Goal: Navigation & Orientation: Find specific page/section

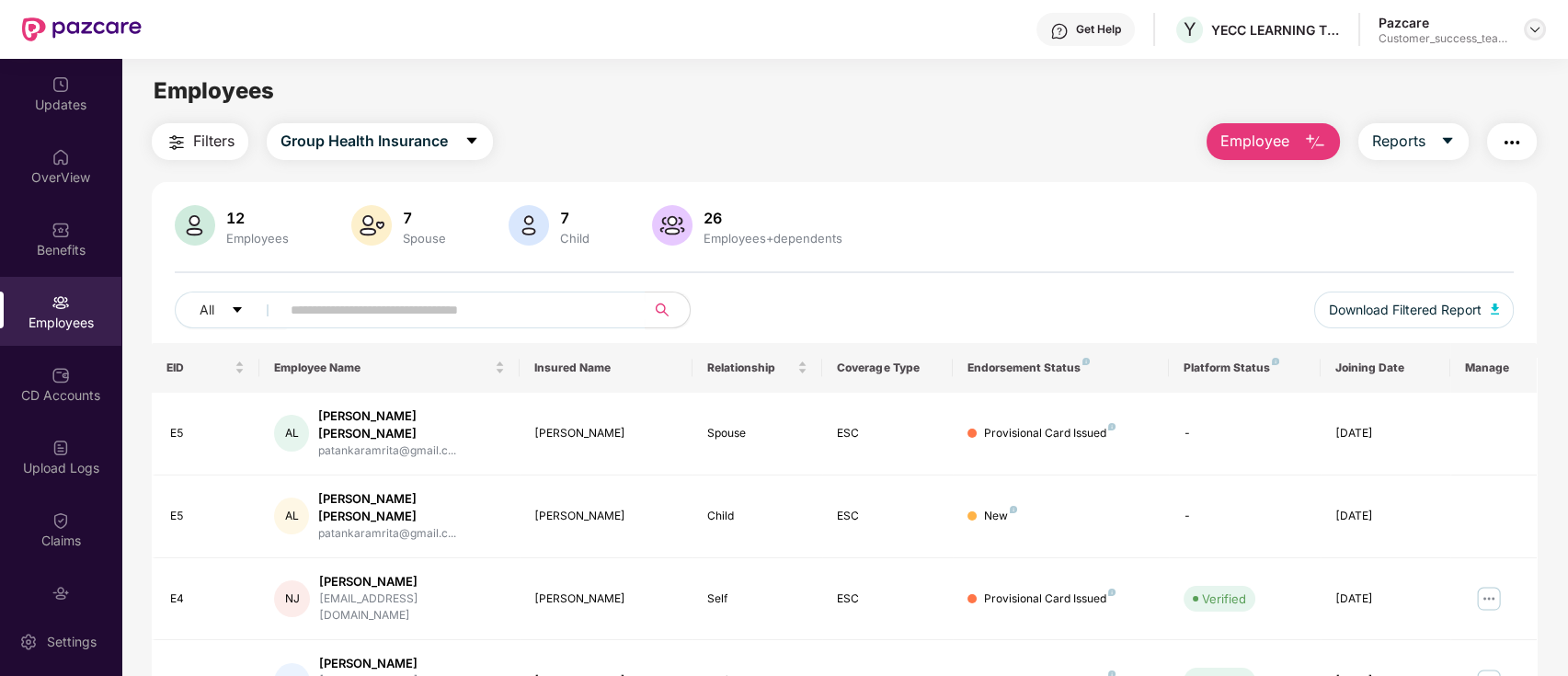
click at [1533, 33] on img at bounding box center [1534, 28] width 14 height 14
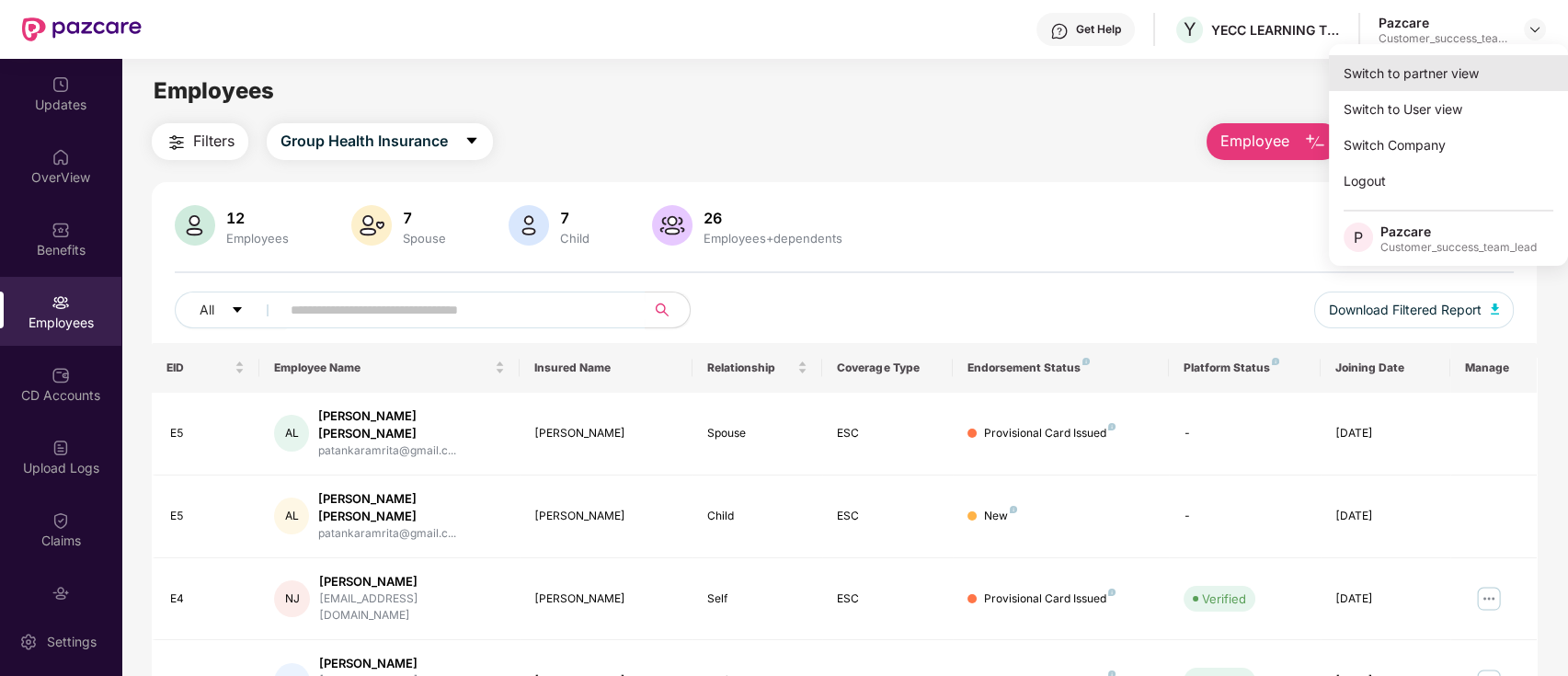
click at [1420, 85] on div "Switch to partner view" at bounding box center [1448, 73] width 239 height 36
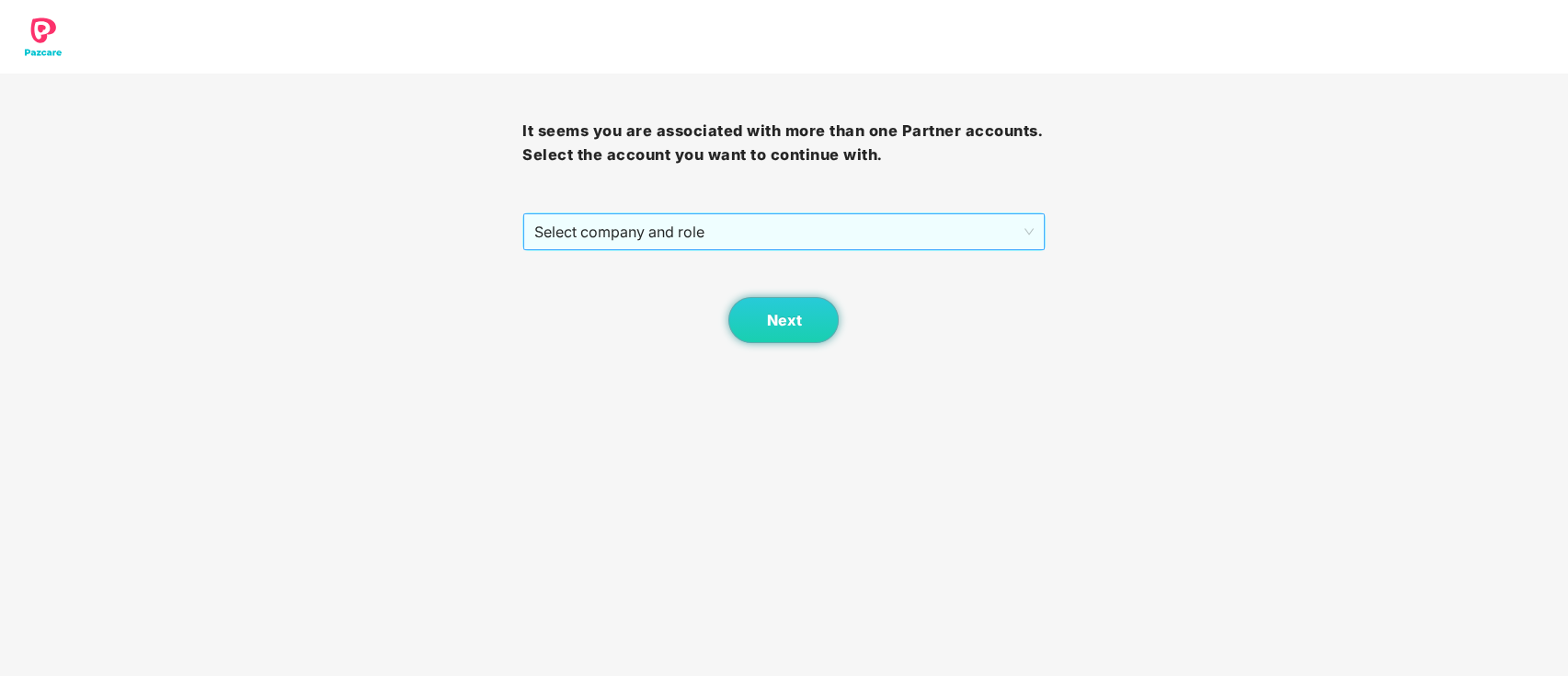
click at [783, 239] on span "Select company and role" at bounding box center [783, 232] width 498 height 35
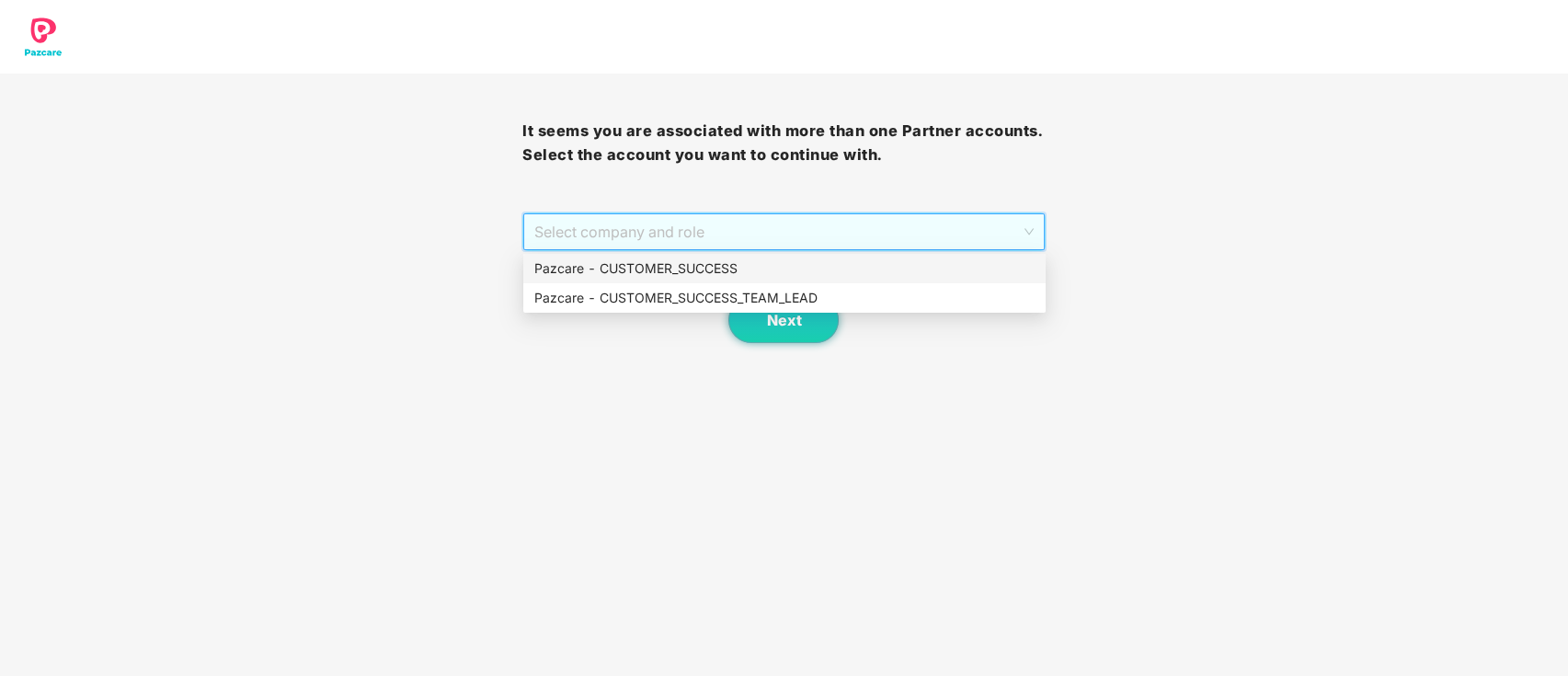
click at [749, 274] on div "Pazcare - CUSTOMER_SUCCESS" at bounding box center [784, 268] width 500 height 20
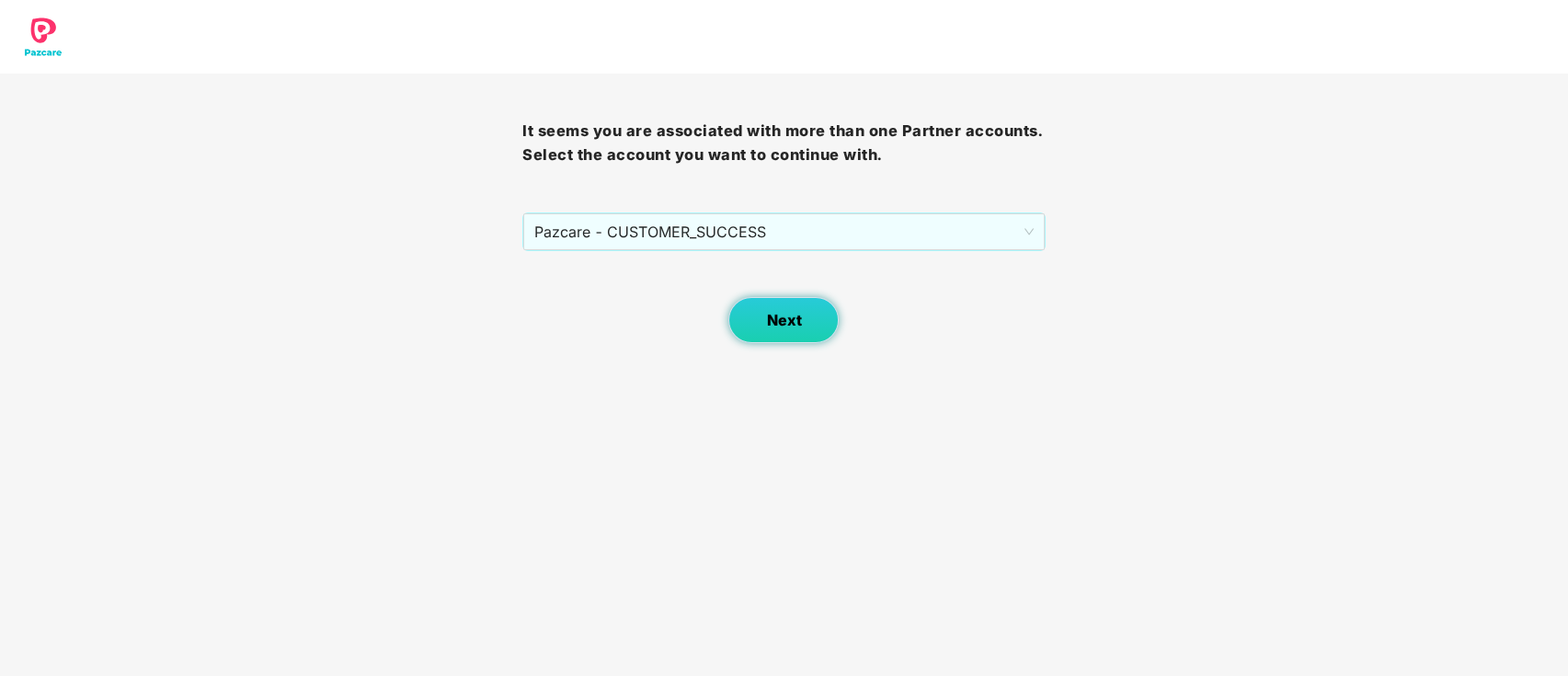
click at [773, 331] on button "Next" at bounding box center [783, 320] width 110 height 46
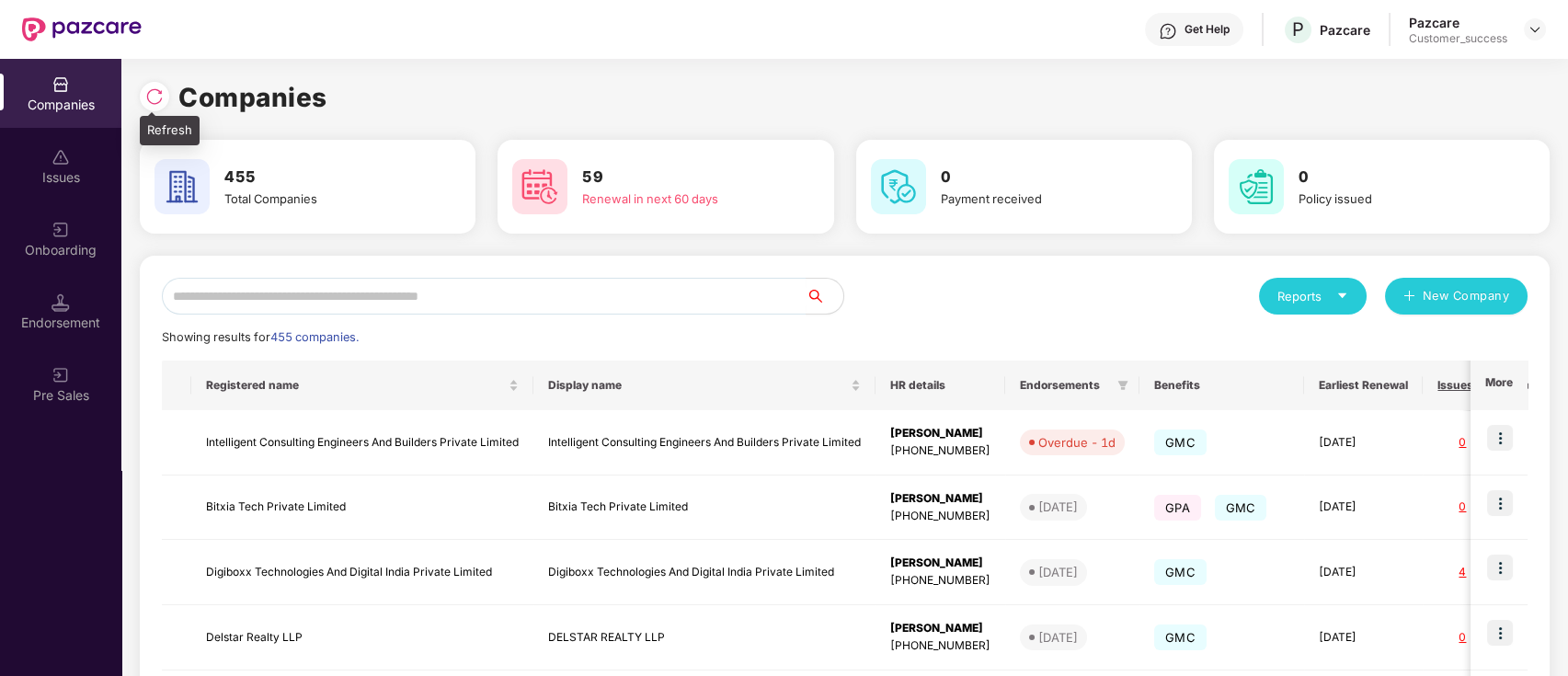
click at [151, 97] on img at bounding box center [154, 96] width 18 height 18
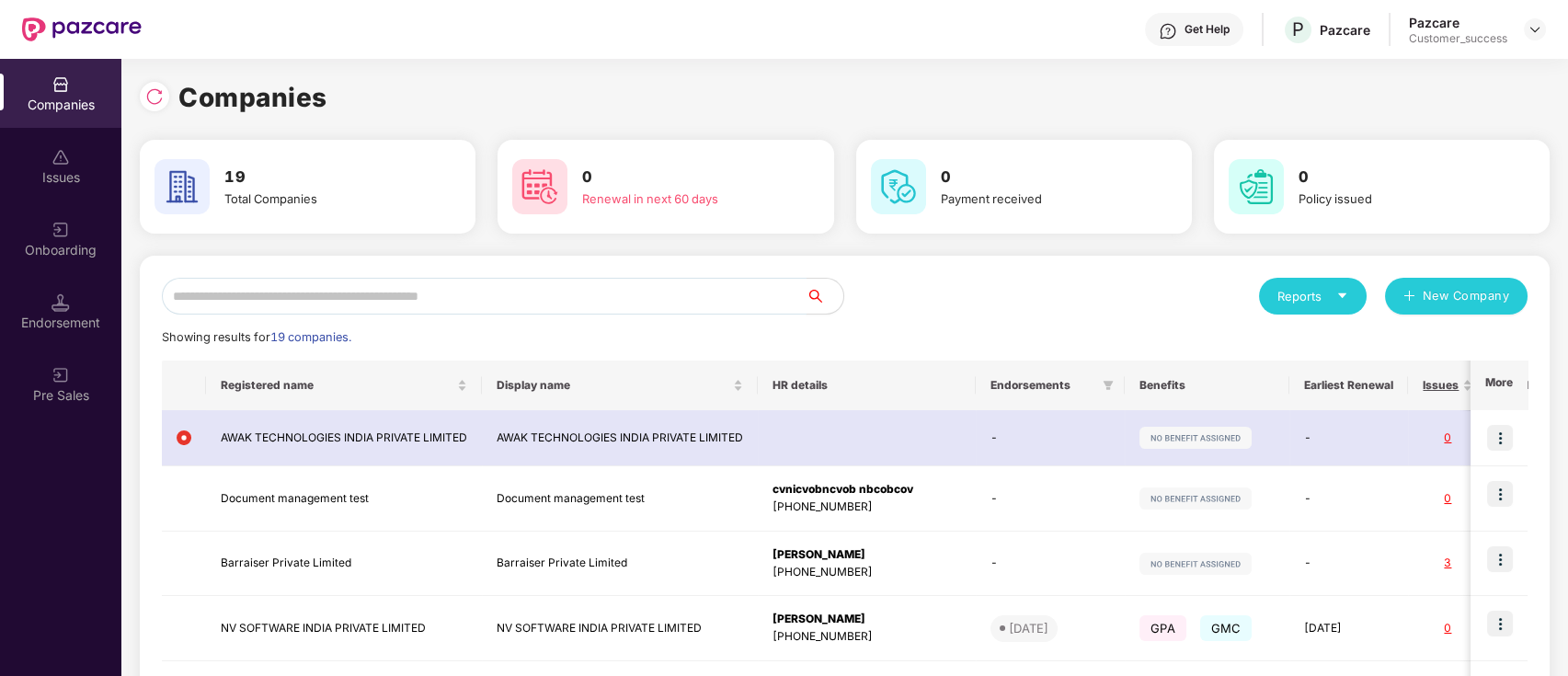
click at [460, 297] on input "text" at bounding box center [483, 296] width 644 height 37
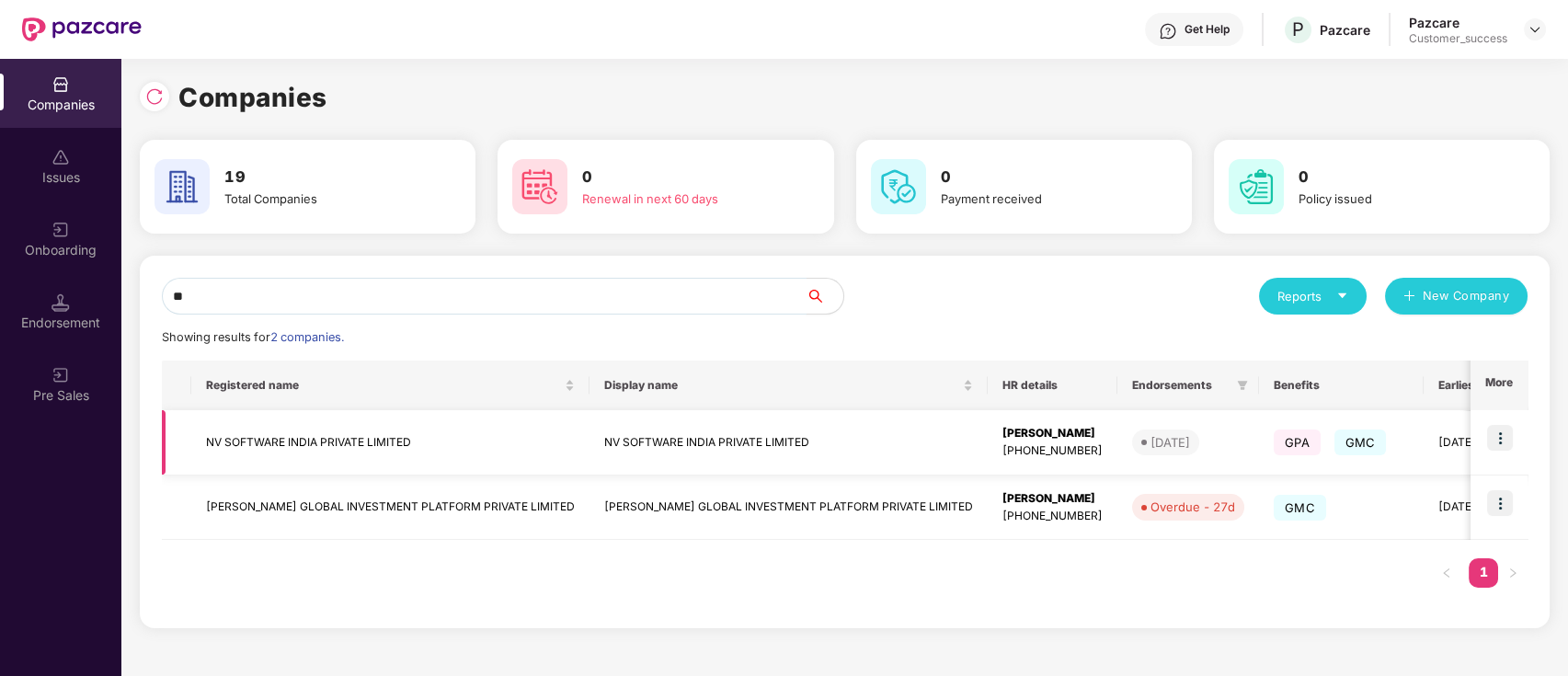
type input "**"
click at [1498, 440] on img at bounding box center [1499, 438] width 26 height 26
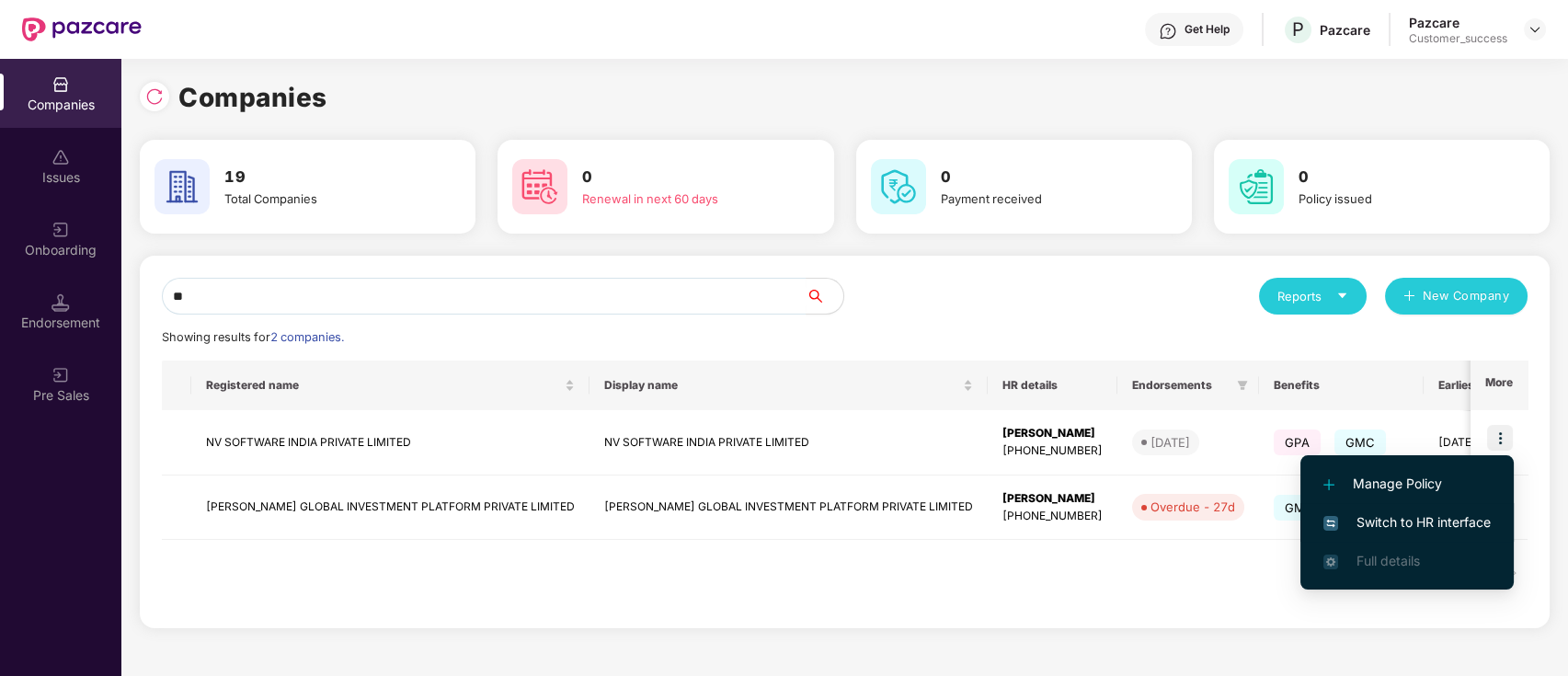
click at [1462, 518] on span "Switch to HR interface" at bounding box center [1407, 522] width 167 height 20
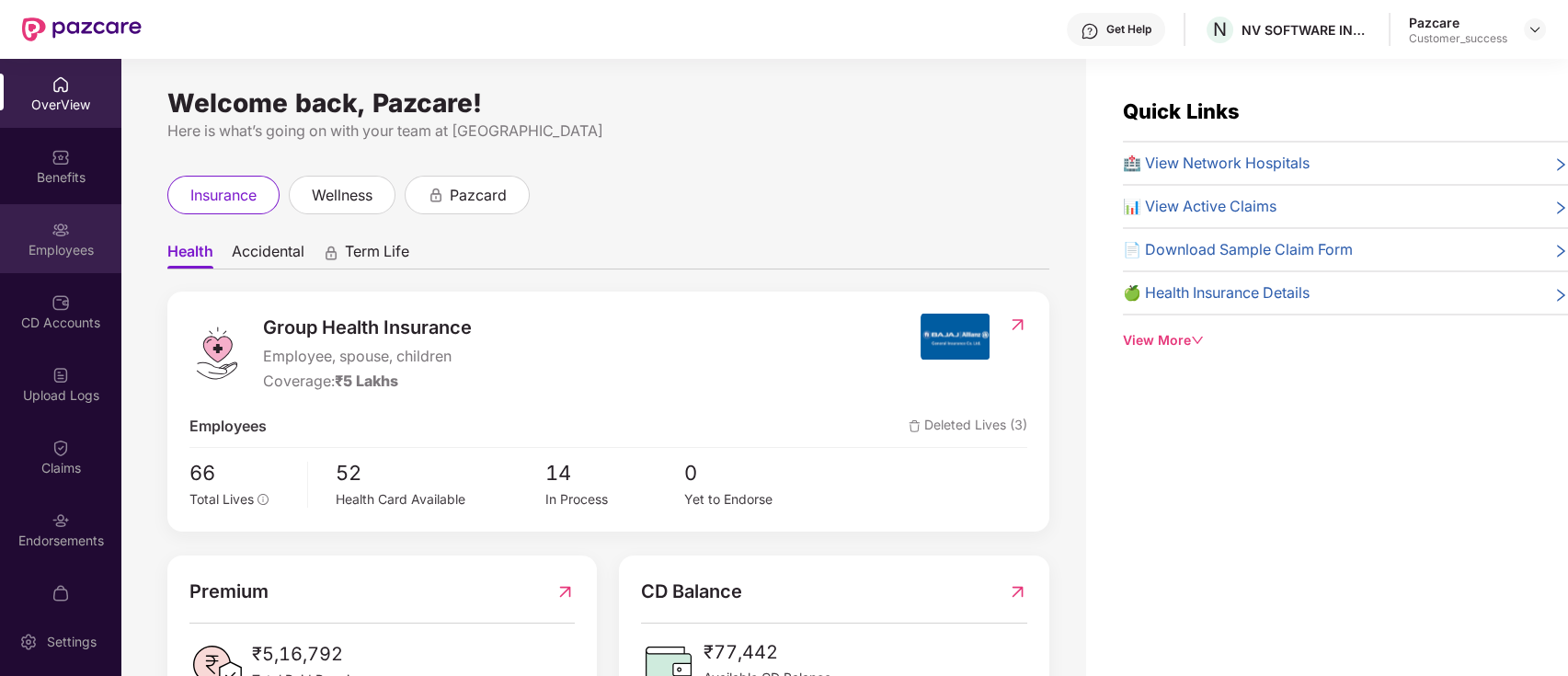
click at [63, 254] on div "Employees" at bounding box center [61, 250] width 121 height 18
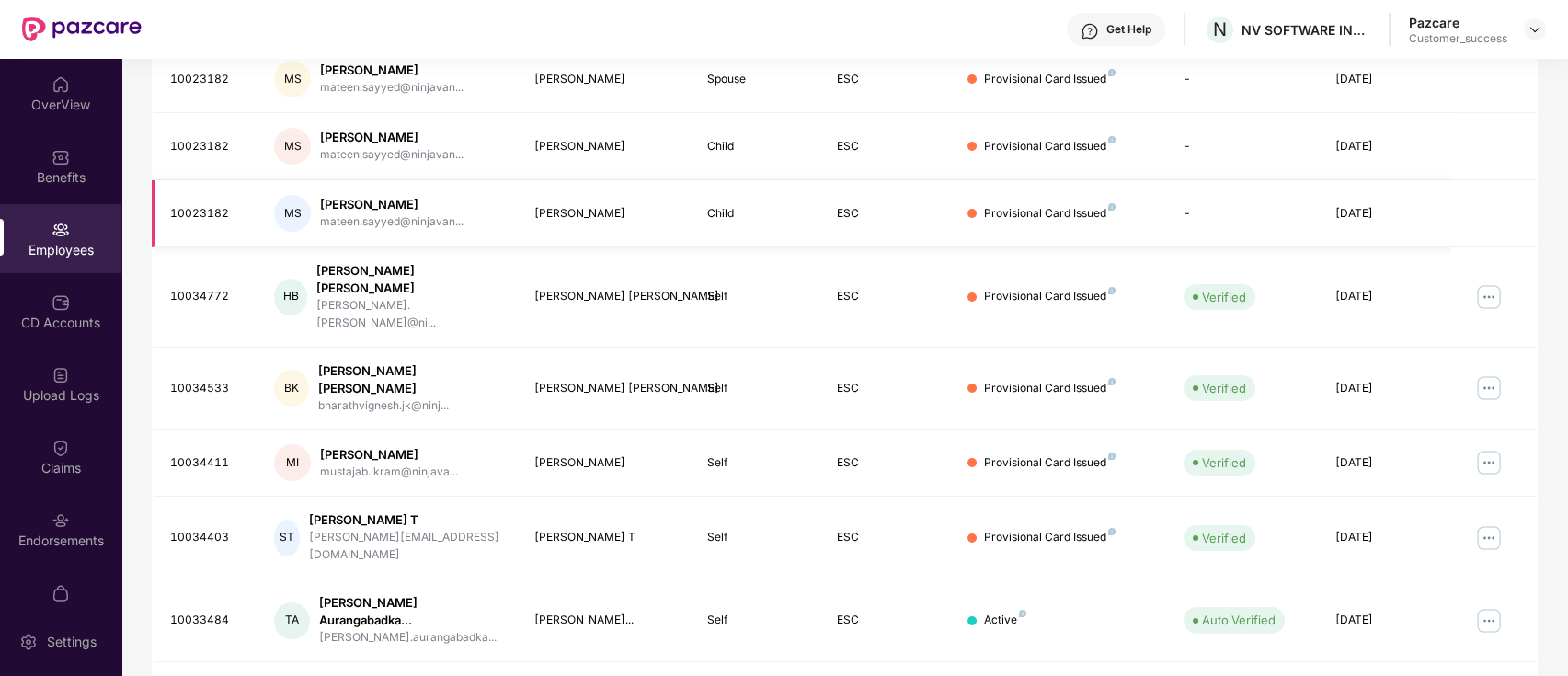
scroll to position [453, 0]
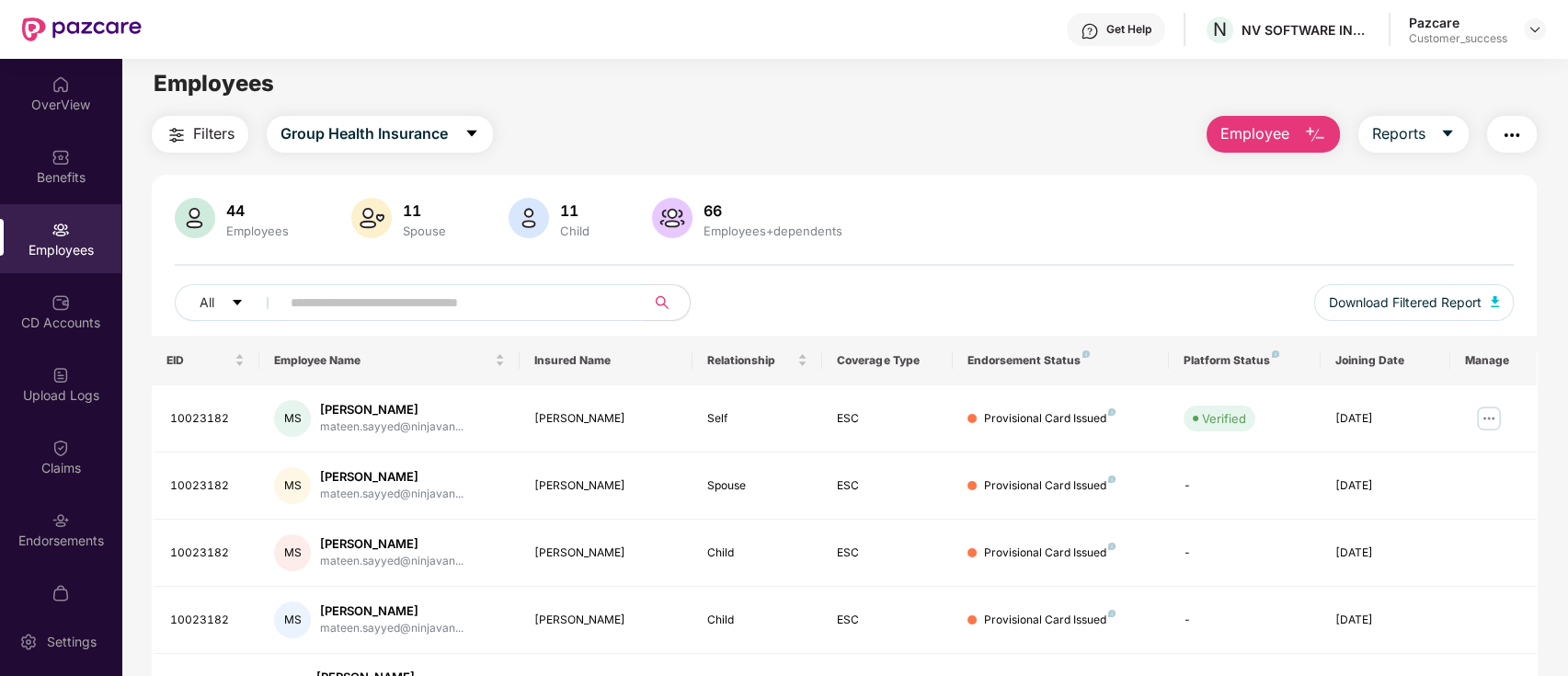
scroll to position [0, 0]
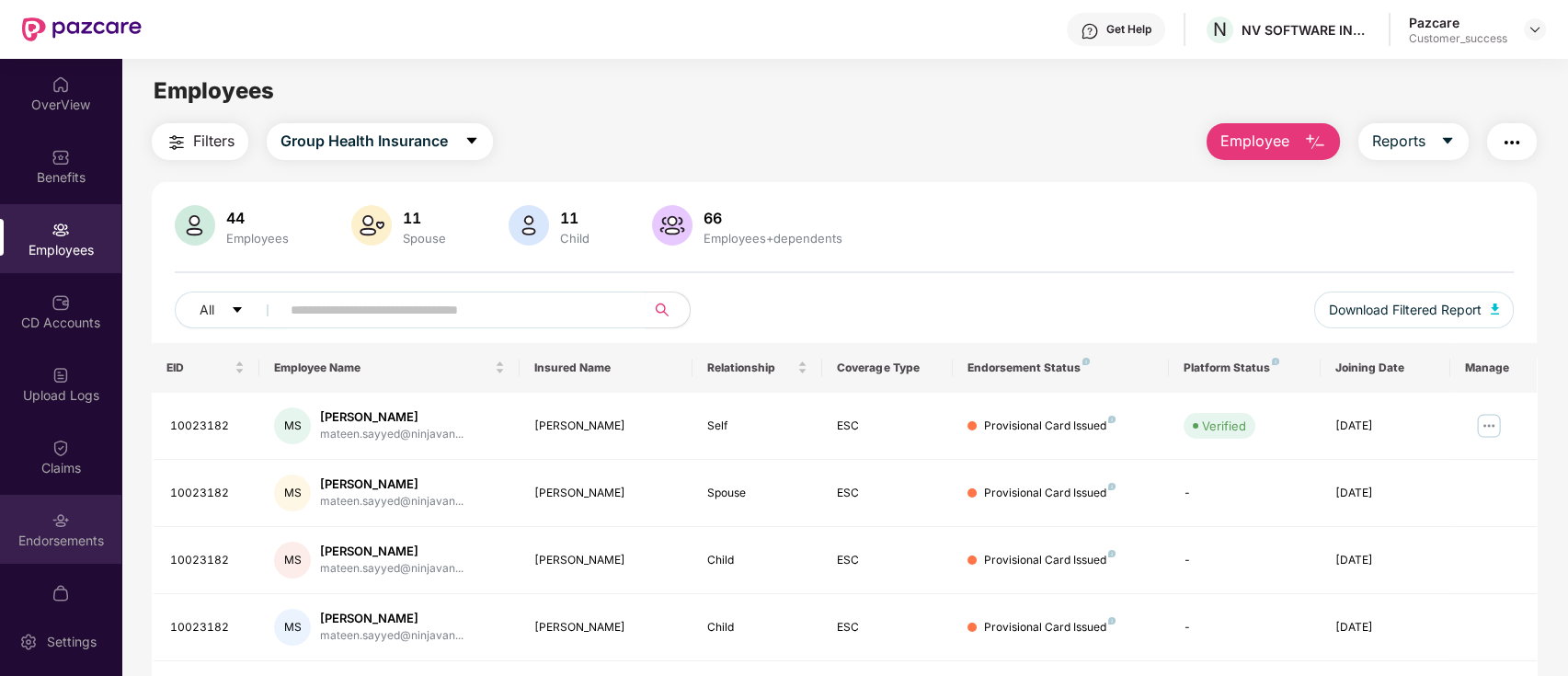
click at [42, 515] on div "Endorsements" at bounding box center [61, 529] width 121 height 69
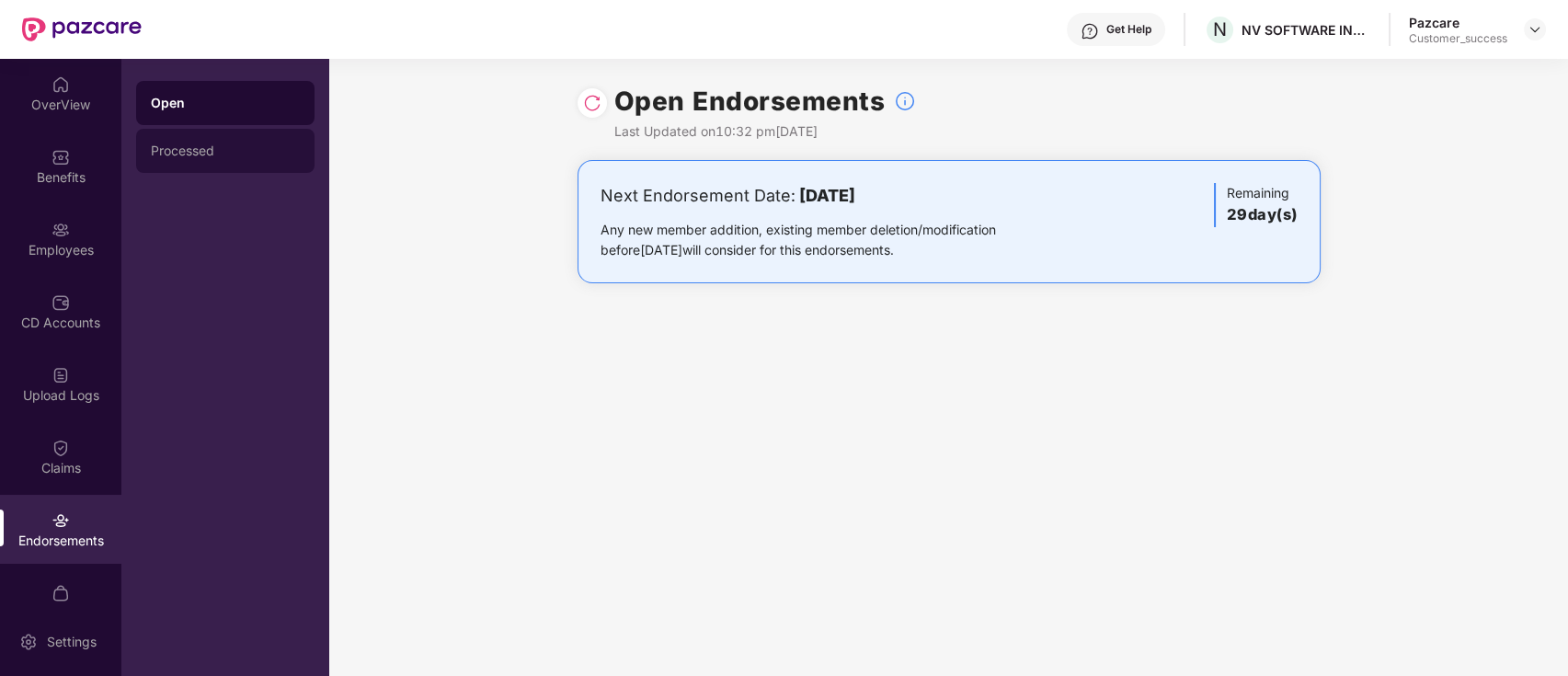
click at [241, 165] on div "Processed" at bounding box center [225, 151] width 178 height 44
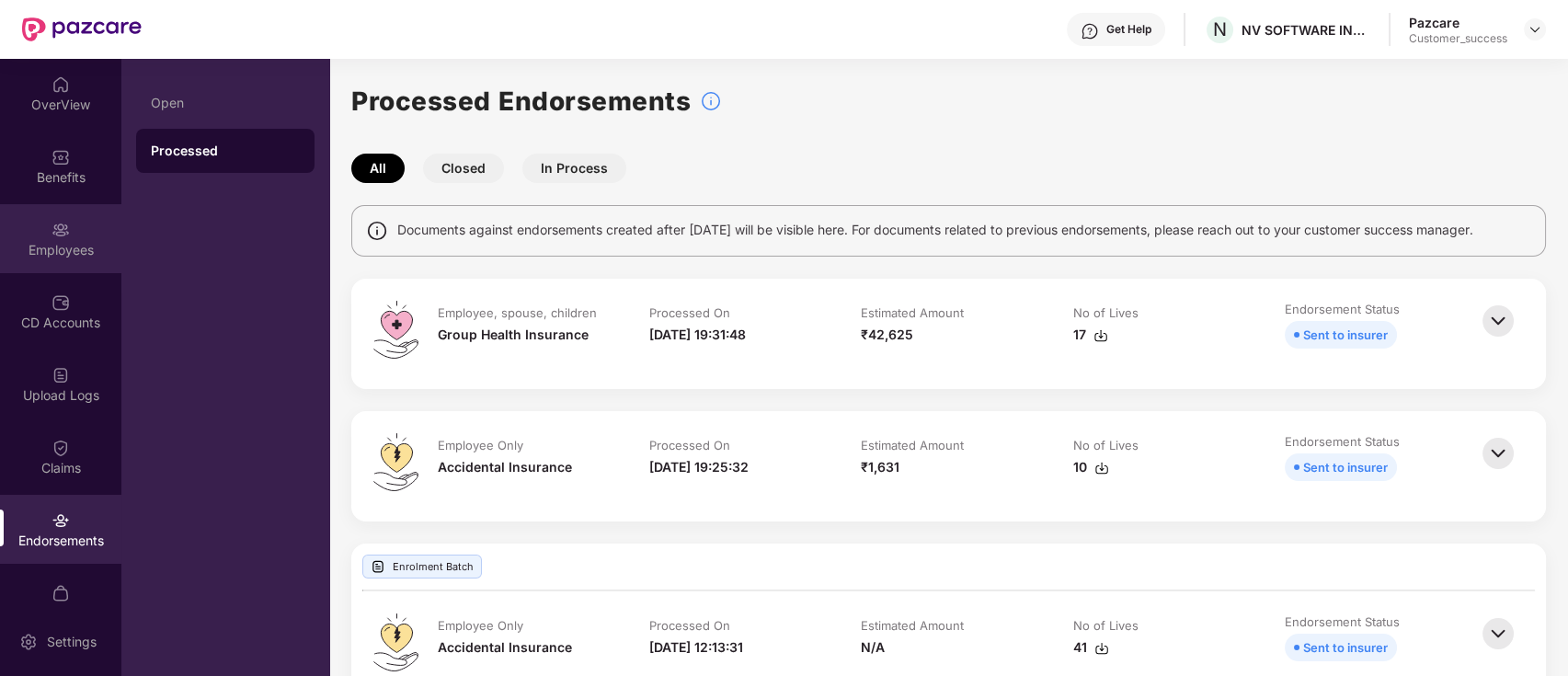
click at [62, 248] on div "Employees" at bounding box center [61, 250] width 121 height 18
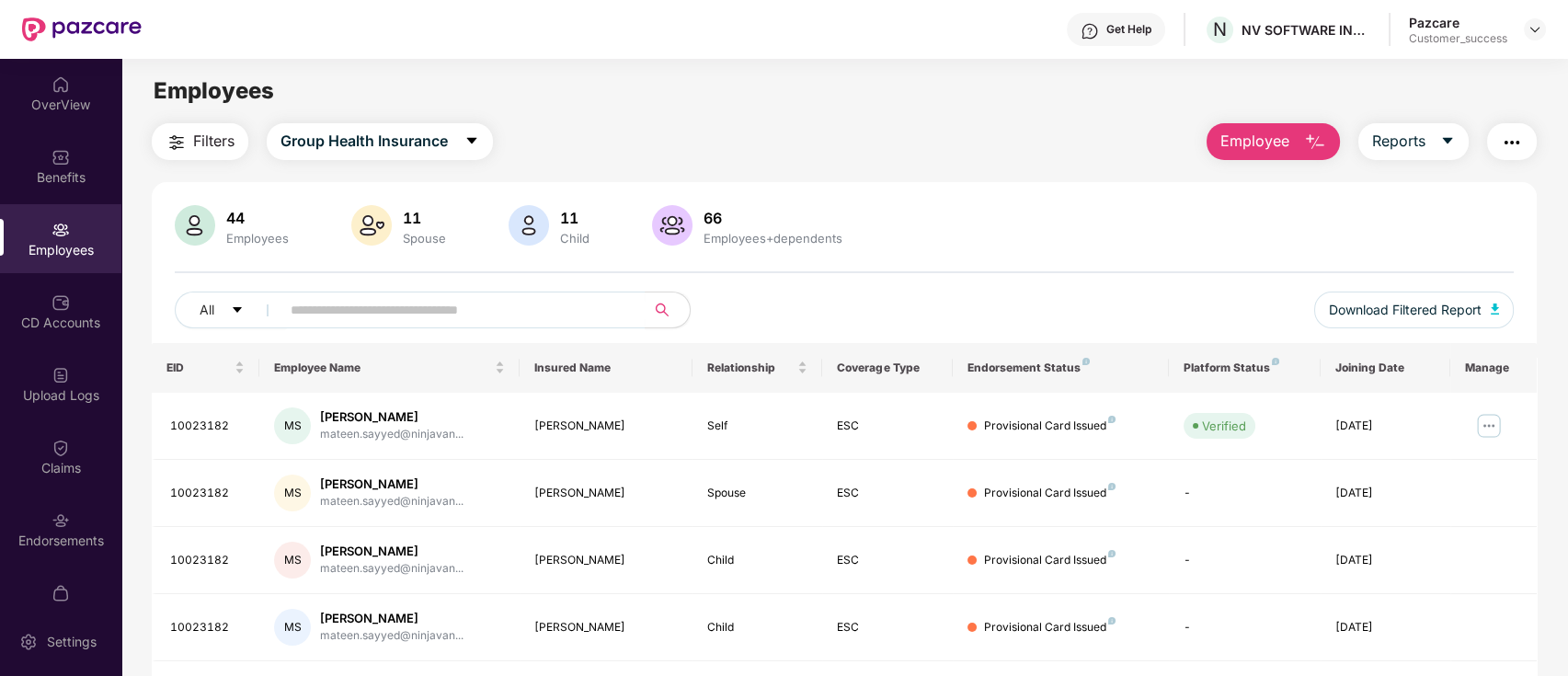
click at [166, 151] on img "button" at bounding box center [176, 142] width 22 height 22
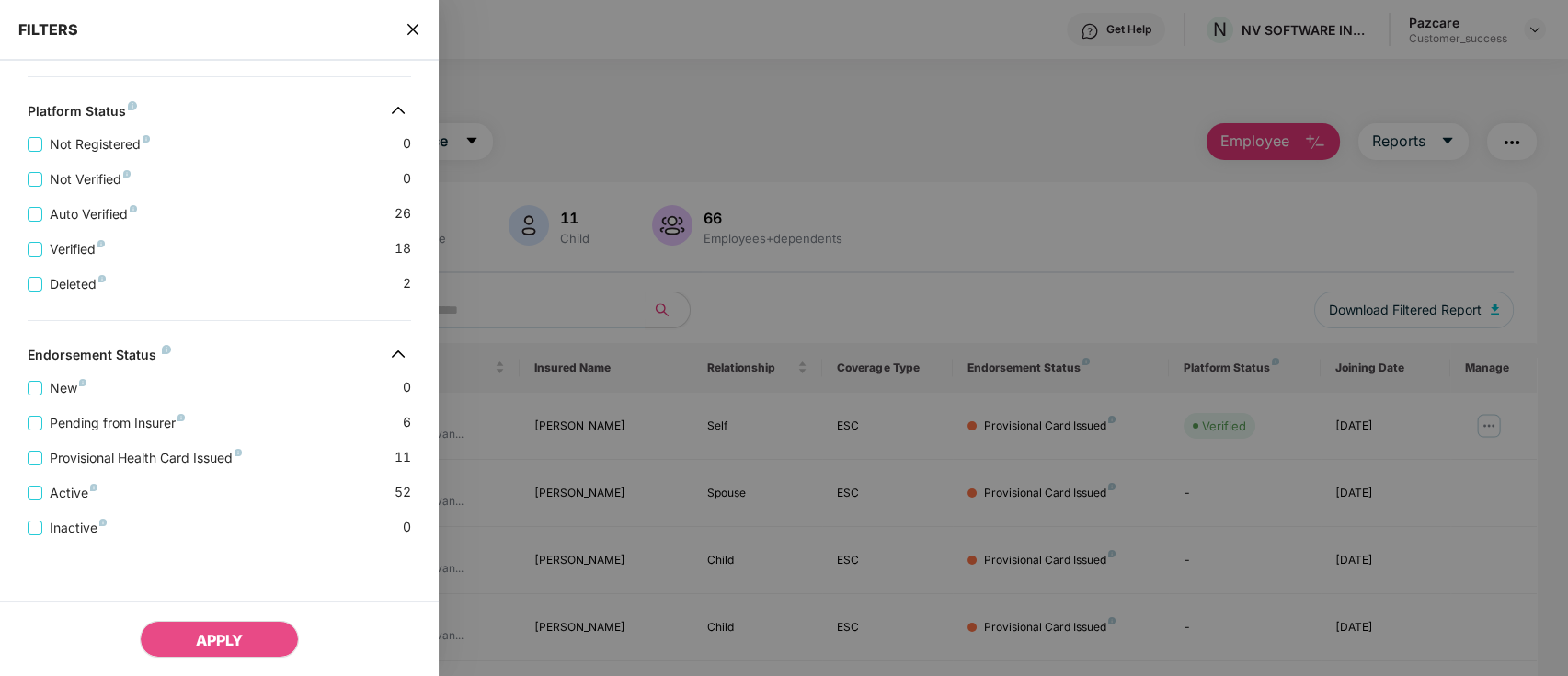
scroll to position [528, 0]
click at [415, 28] on icon "close" at bounding box center [413, 29] width 11 height 11
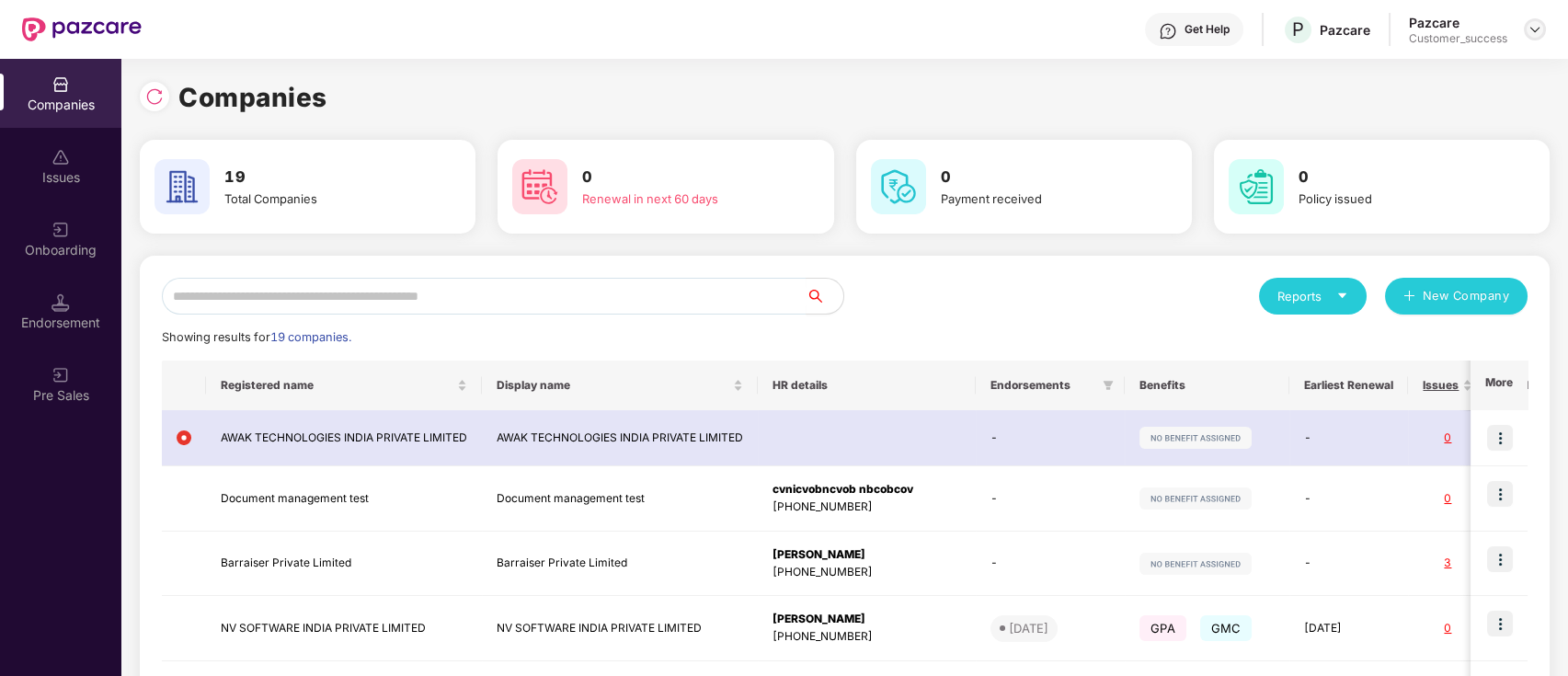
click at [1534, 30] on img at bounding box center [1534, 28] width 14 height 14
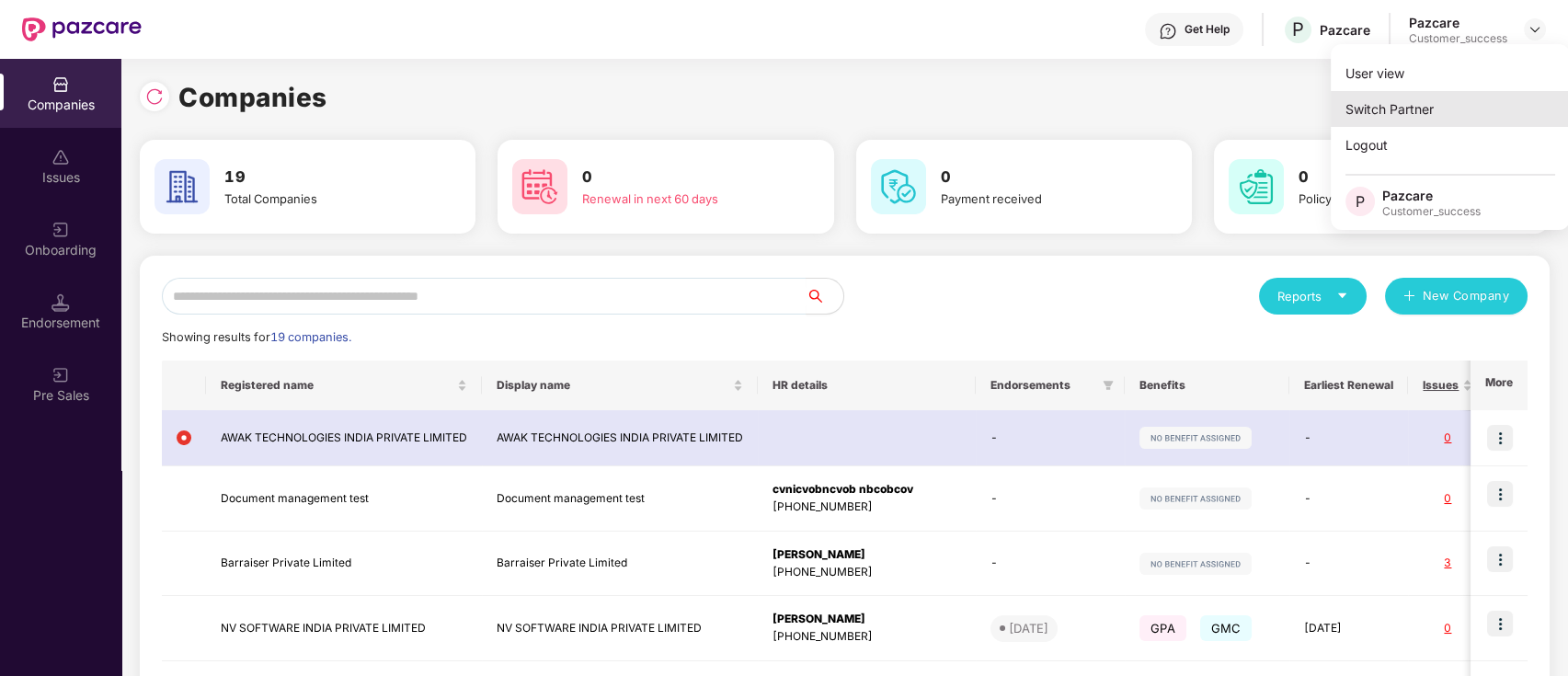
click at [1444, 105] on div "Switch Partner" at bounding box center [1450, 109] width 239 height 36
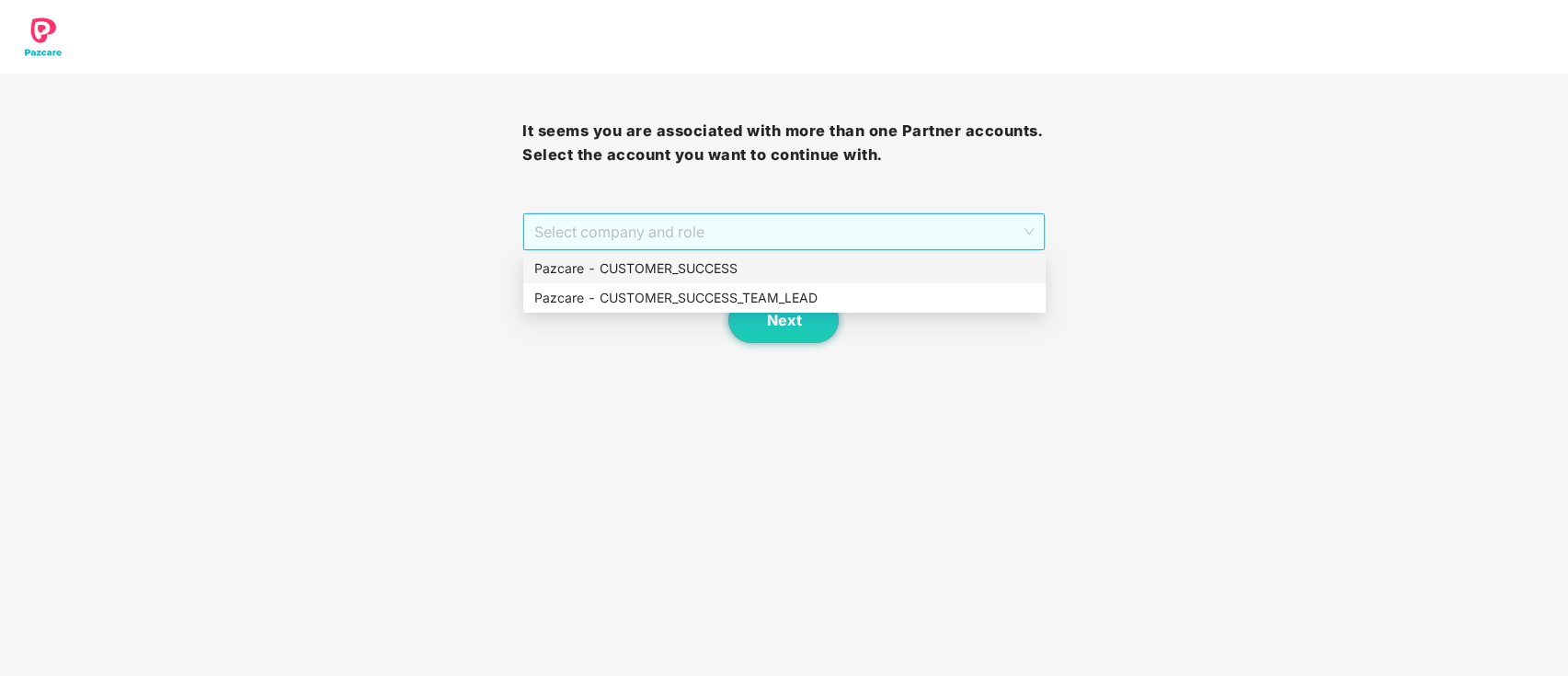
click at [793, 234] on span "Select company and role" at bounding box center [783, 232] width 498 height 35
click at [729, 300] on div "Pazcare - CUSTOMER_SUCCESS_TEAM_LEAD" at bounding box center [784, 297] width 500 height 20
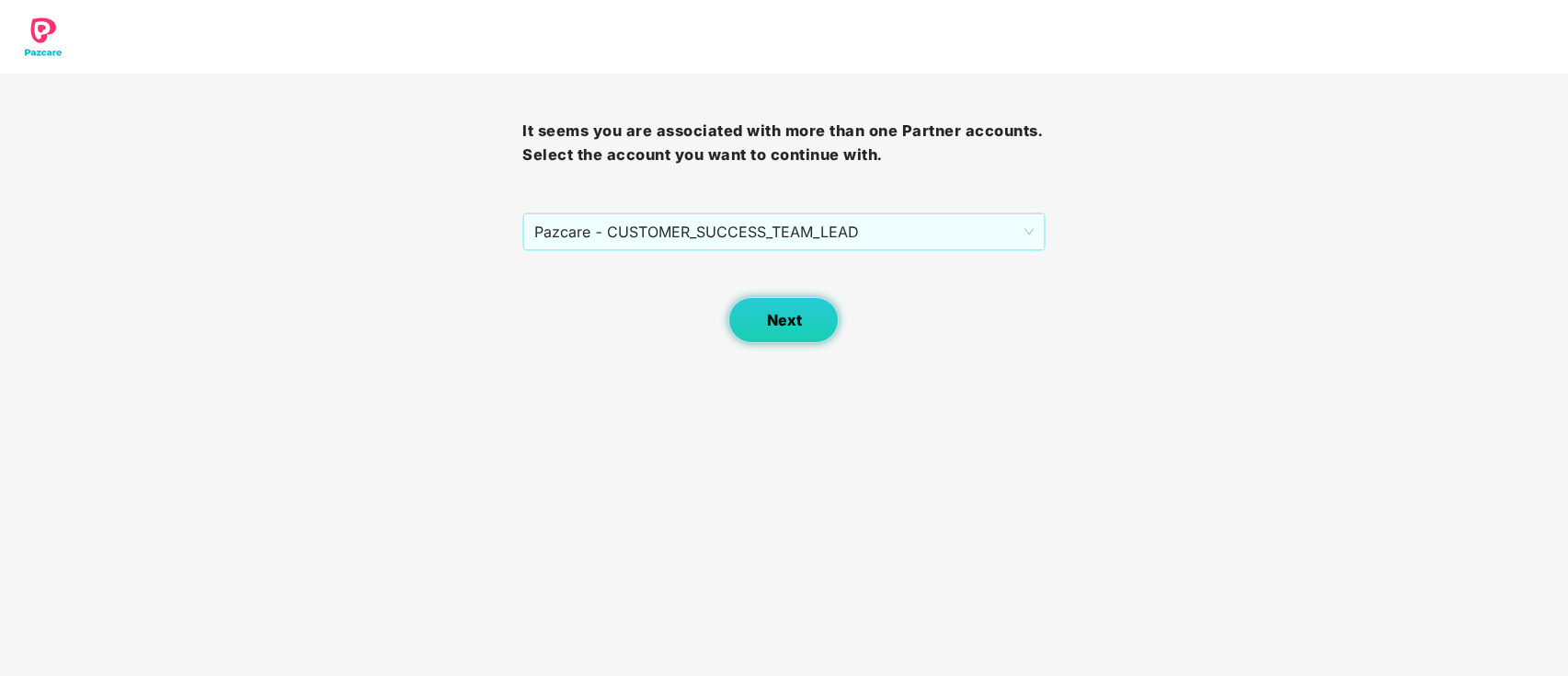
click at [766, 319] on span "Next" at bounding box center [783, 320] width 35 height 17
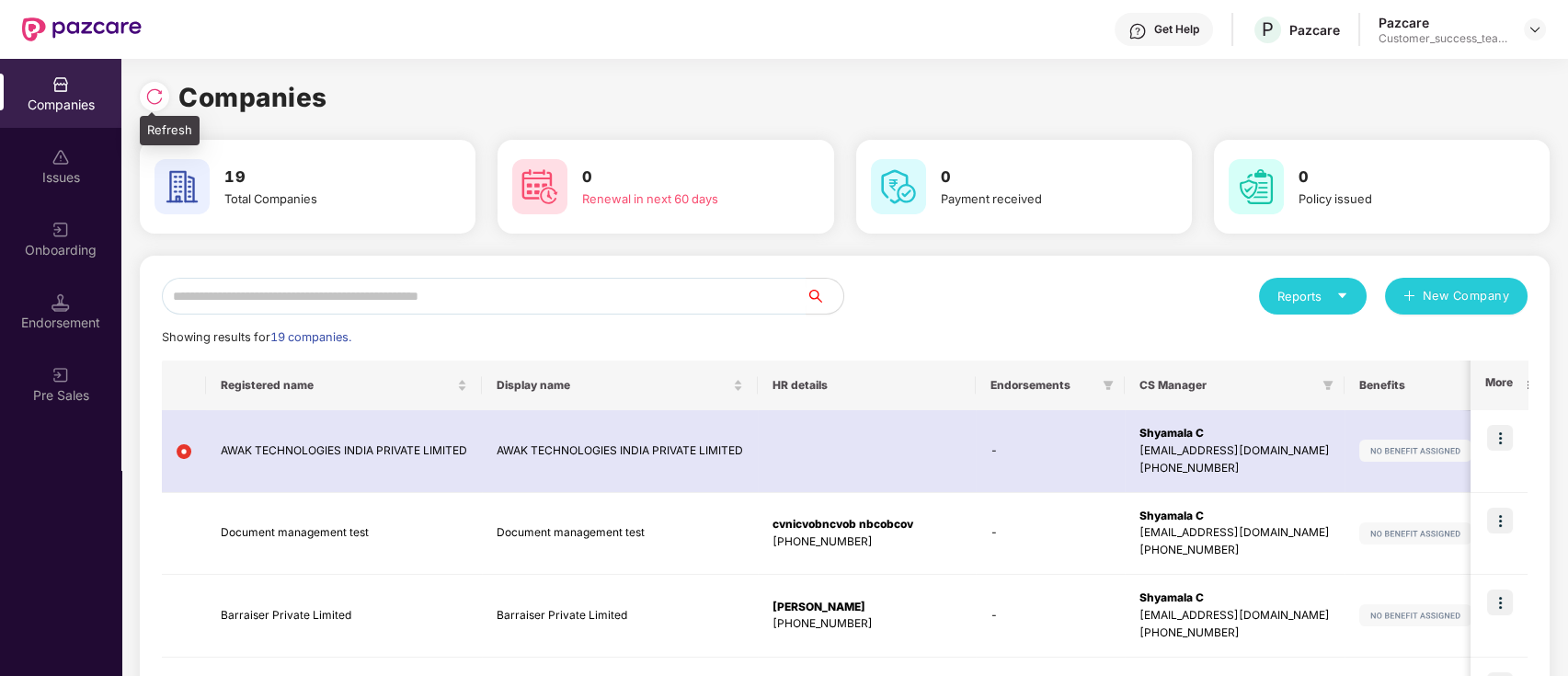
click at [167, 103] on div at bounding box center [159, 94] width 39 height 34
click at [161, 95] on img at bounding box center [154, 96] width 18 height 18
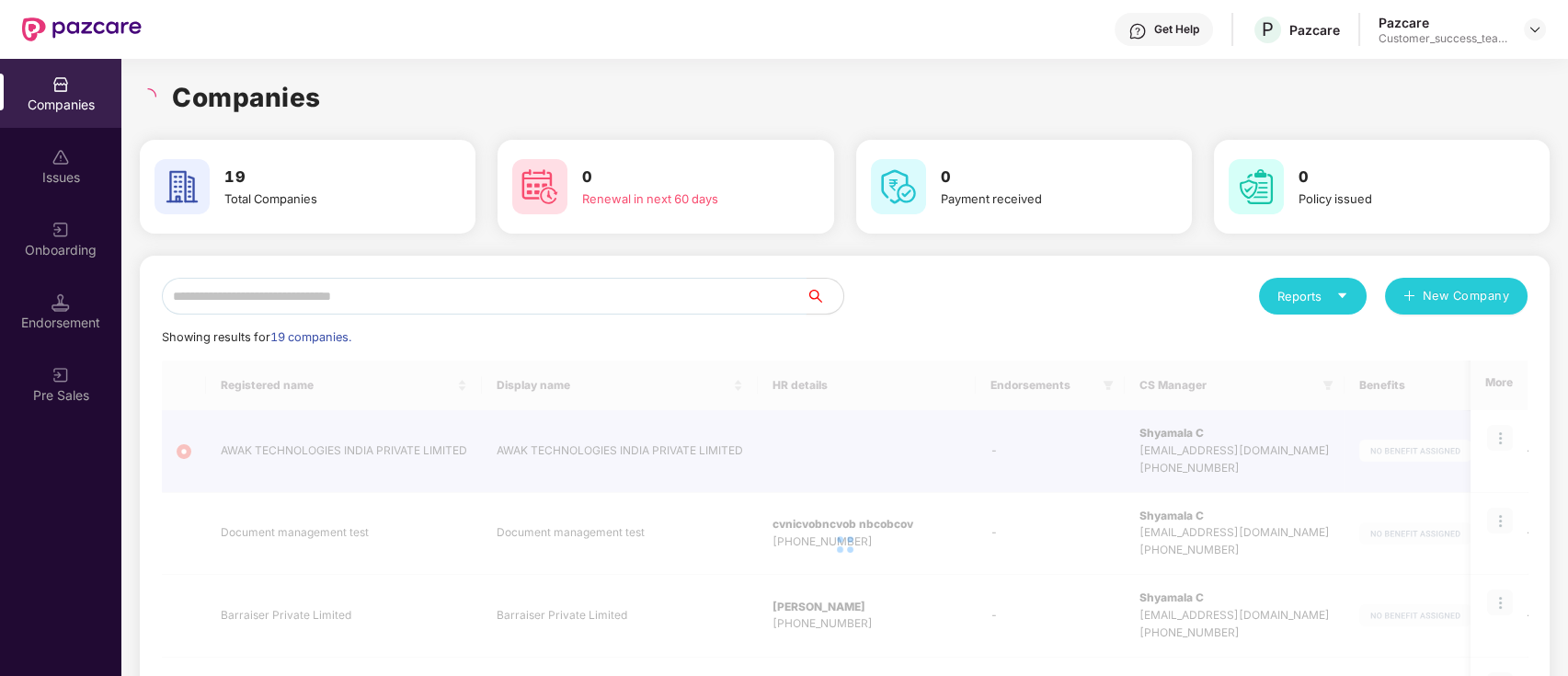
click at [382, 292] on input "text" at bounding box center [483, 296] width 644 height 37
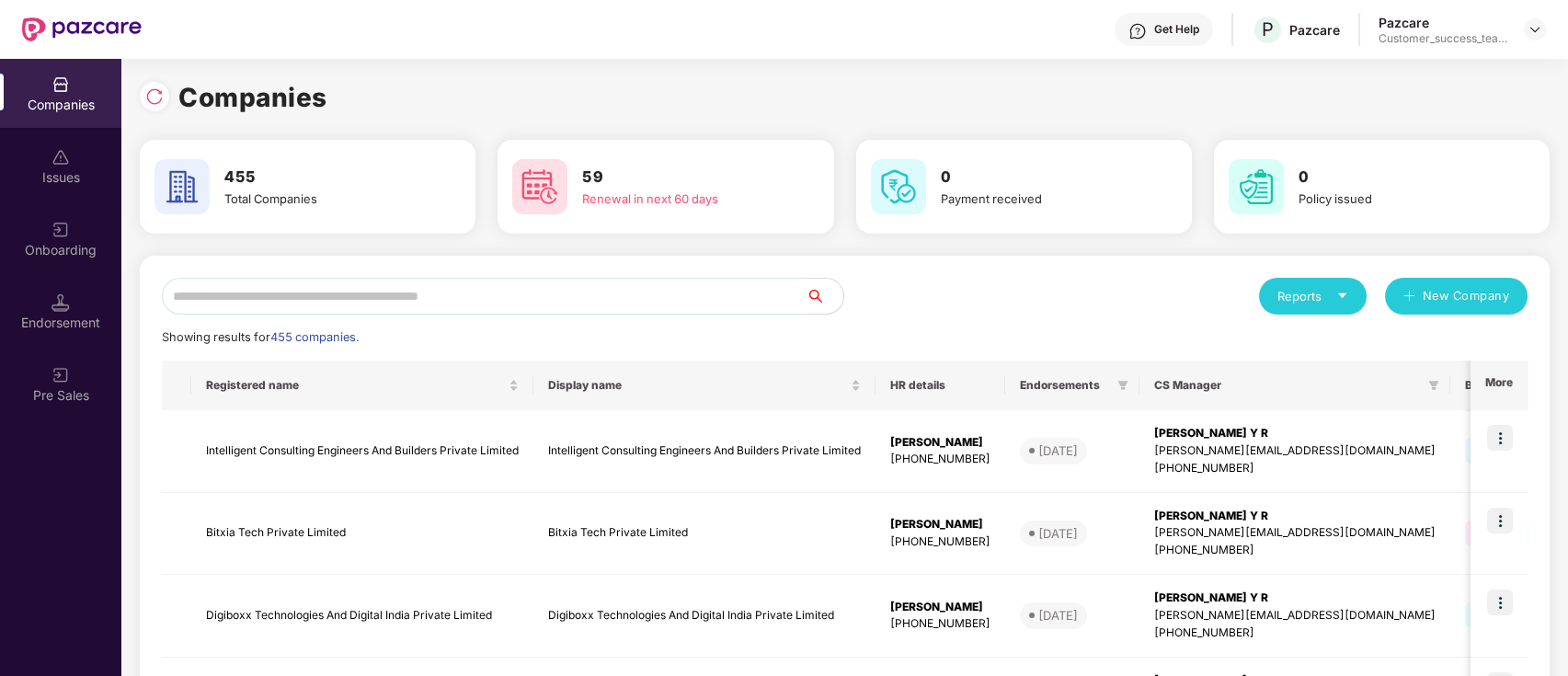
click at [382, 292] on input "text" at bounding box center [483, 296] width 644 height 37
paste input "*******"
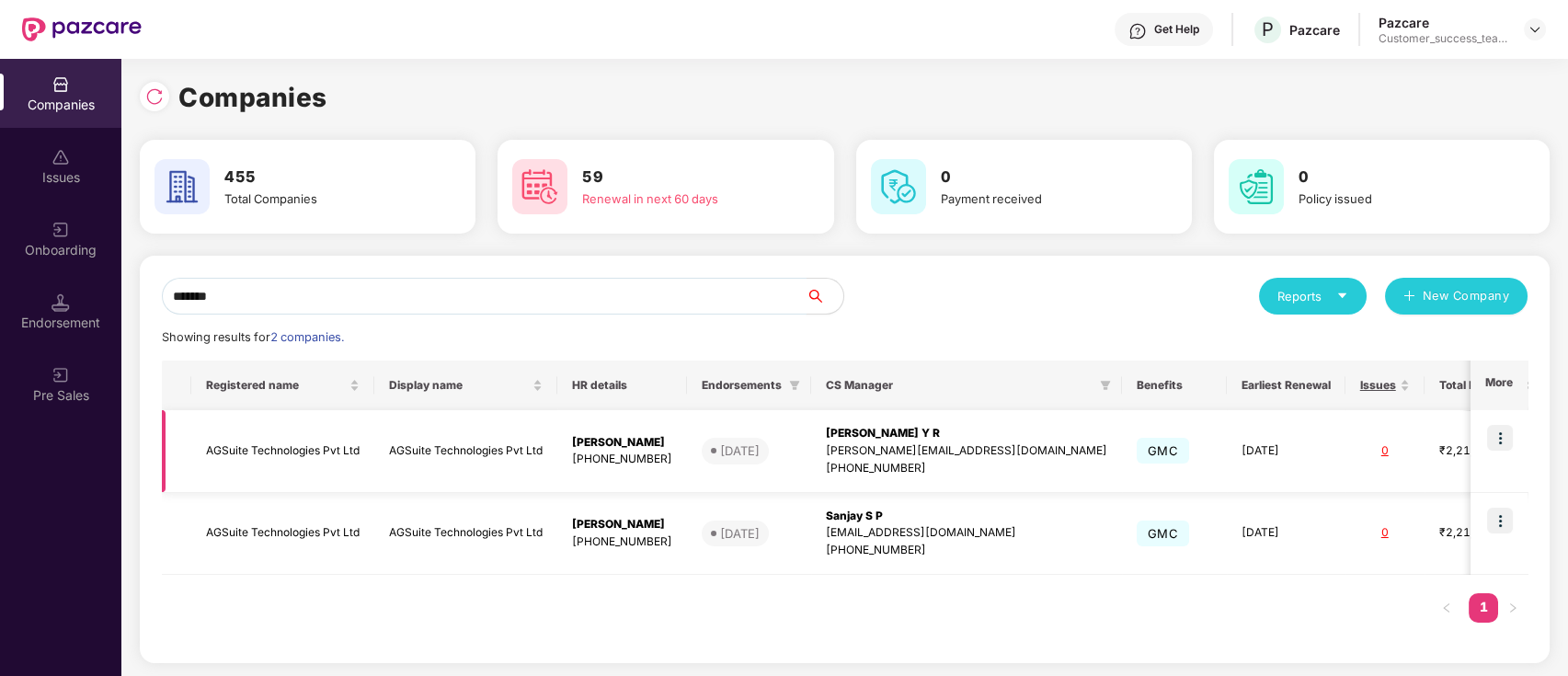
type input "*******"
click at [1502, 437] on img at bounding box center [1499, 438] width 26 height 26
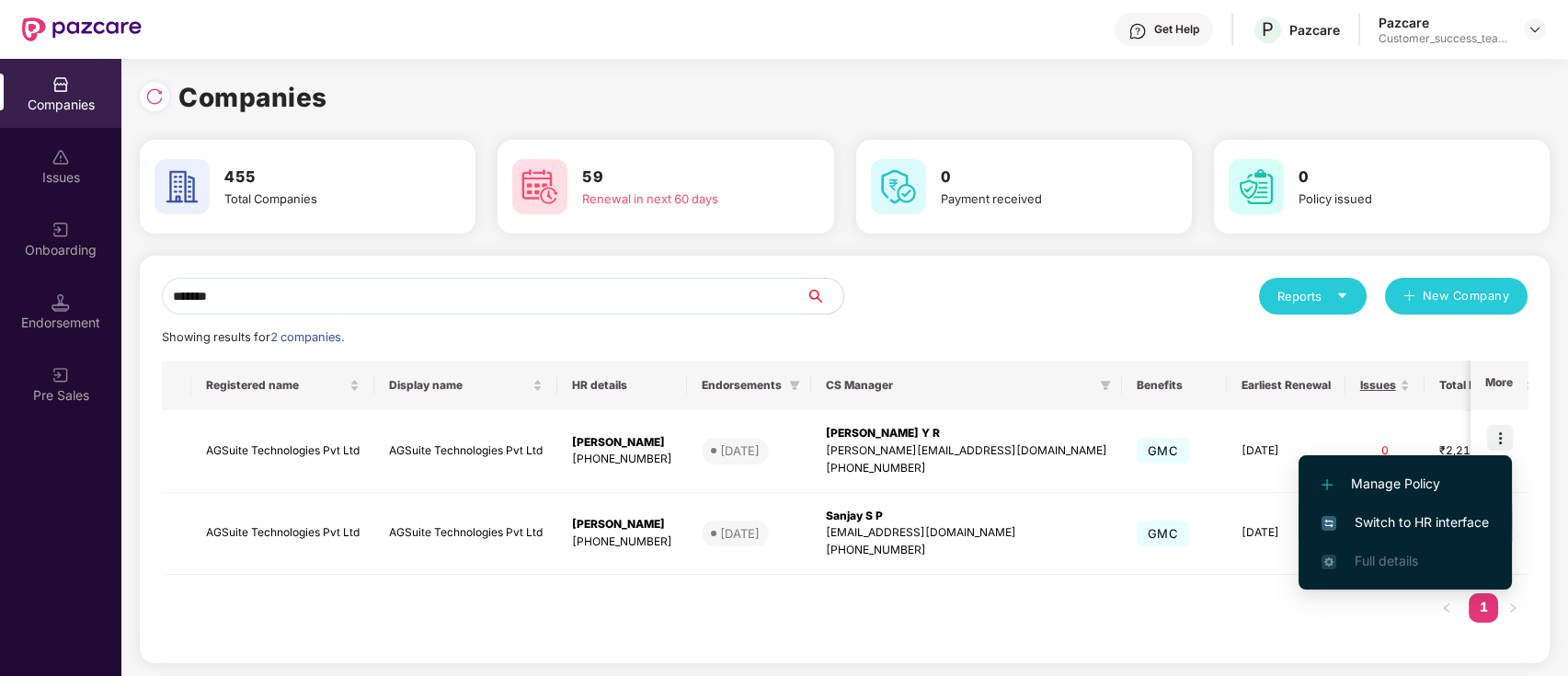
click at [1405, 519] on span "Switch to HR interface" at bounding box center [1405, 522] width 167 height 20
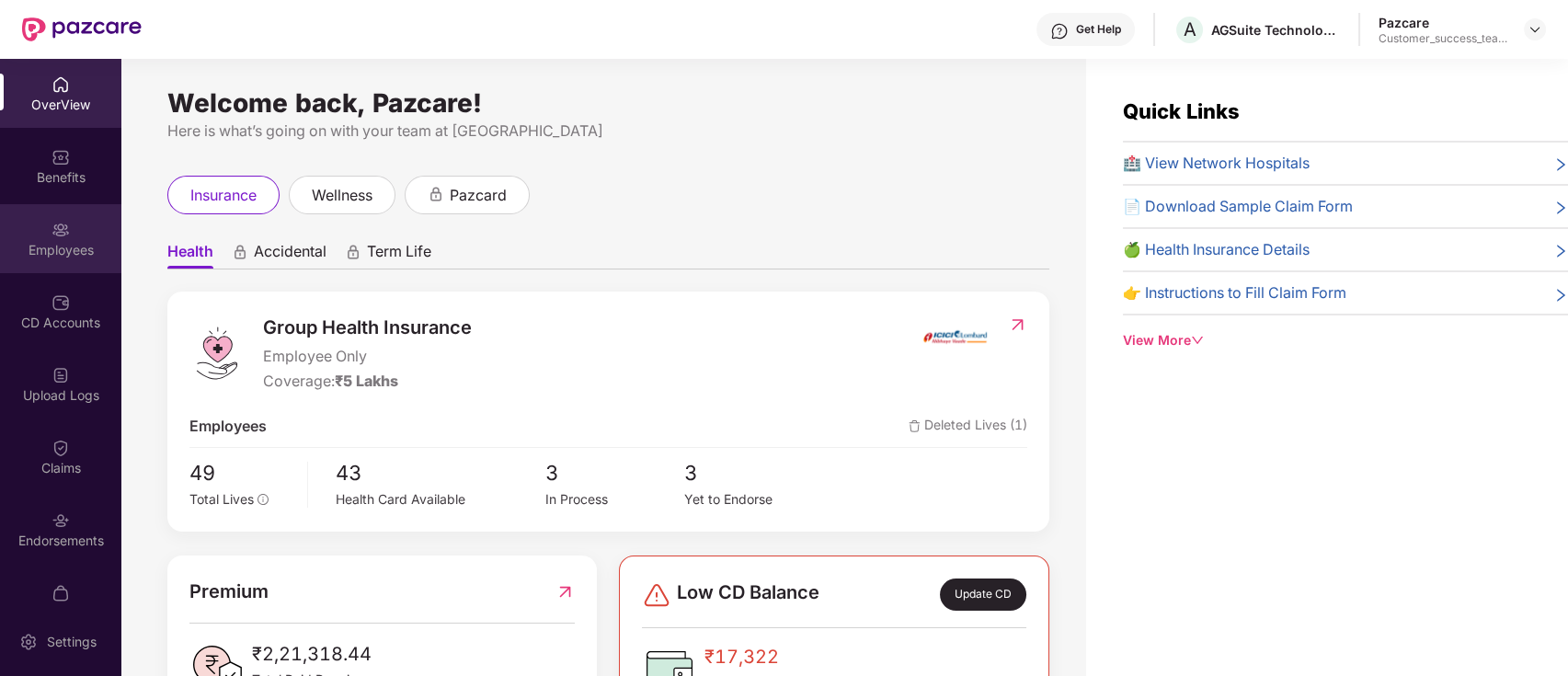
click at [52, 245] on div "Employees" at bounding box center [61, 250] width 121 height 18
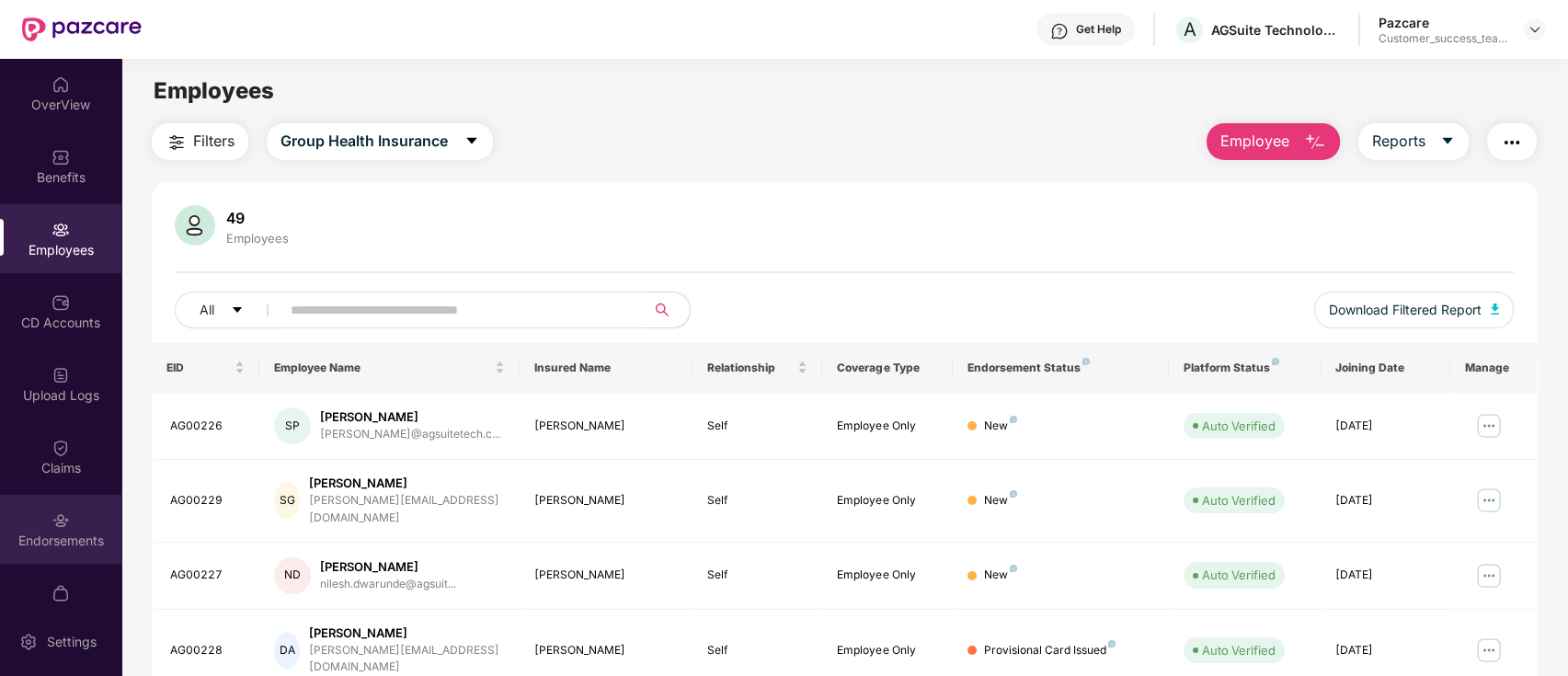
click at [52, 524] on img at bounding box center [60, 520] width 18 height 18
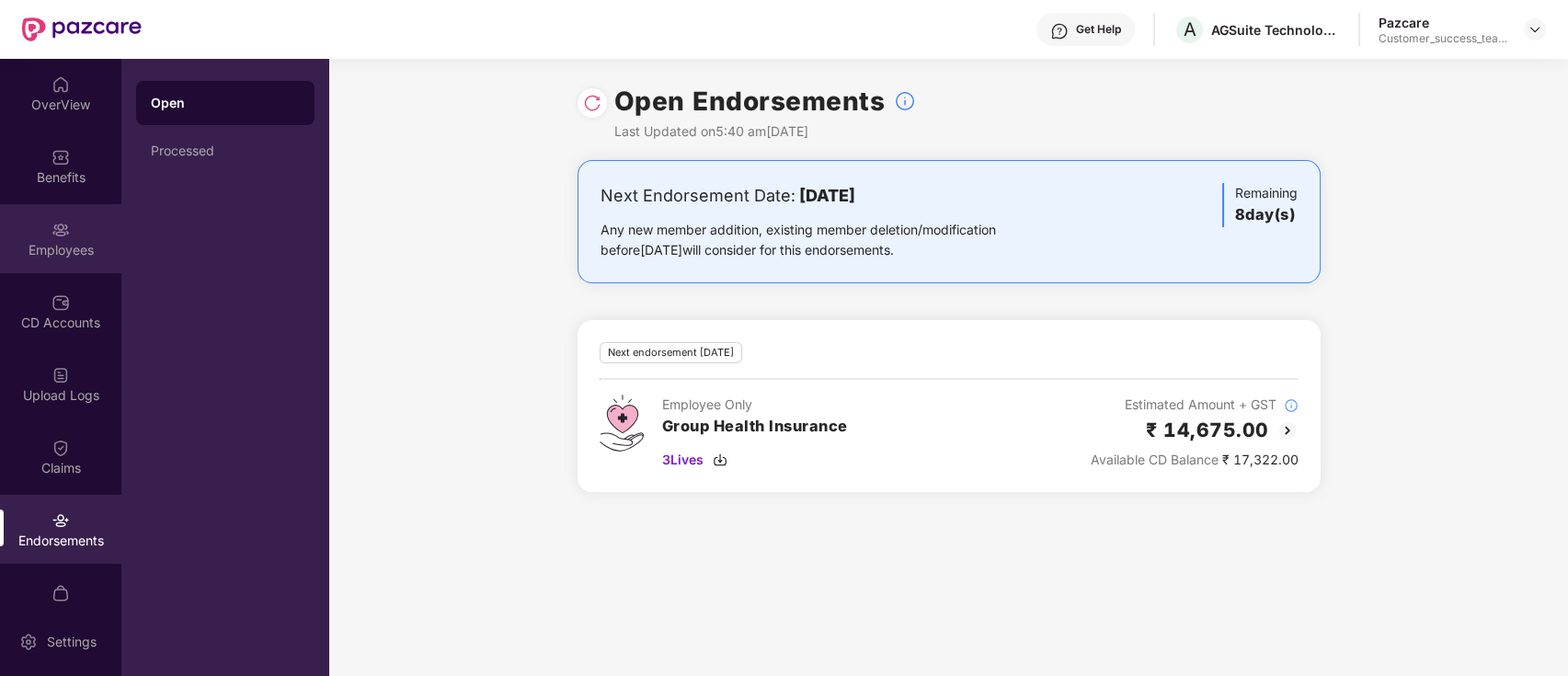
click at [66, 224] on img at bounding box center [60, 229] width 18 height 18
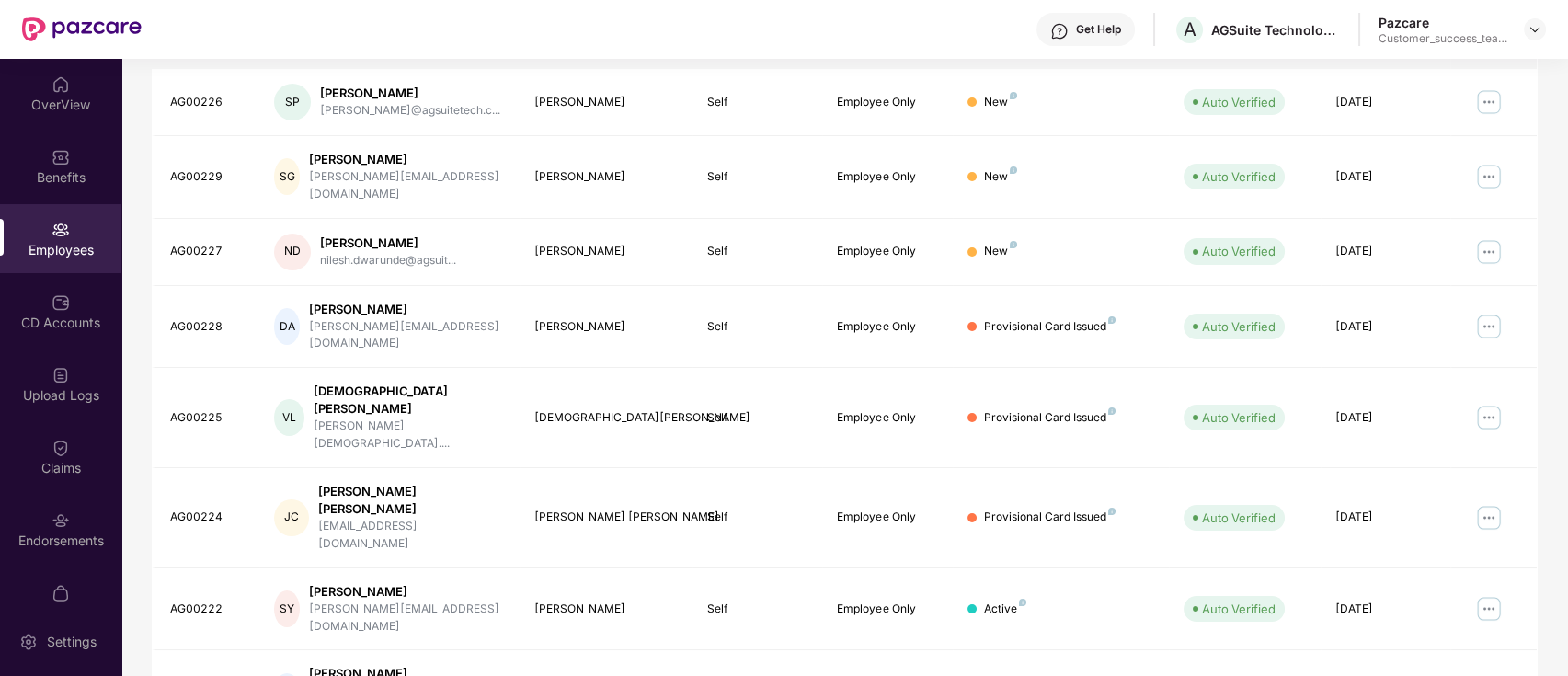
scroll to position [84, 0]
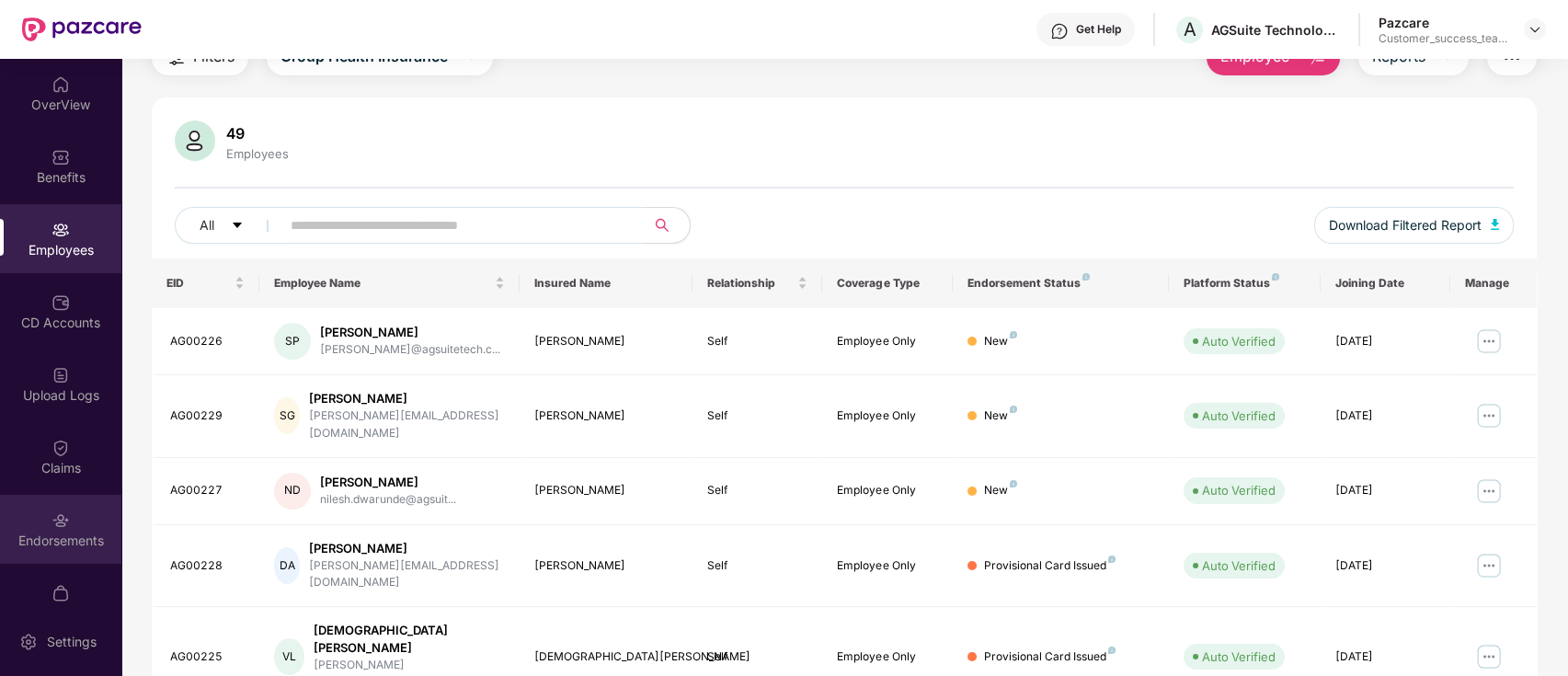
click at [69, 517] on div "Endorsements" at bounding box center [61, 529] width 121 height 69
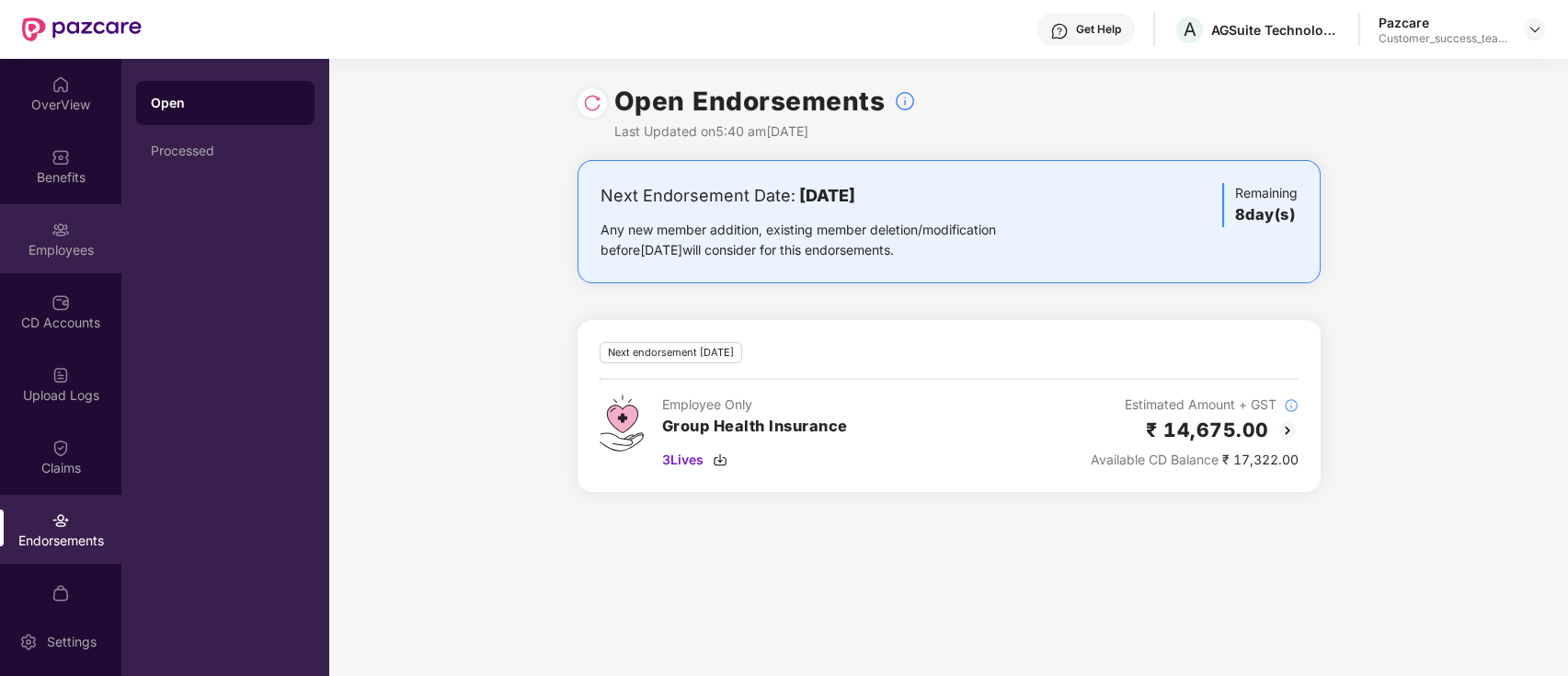
click at [66, 229] on div "Employees" at bounding box center [61, 238] width 121 height 69
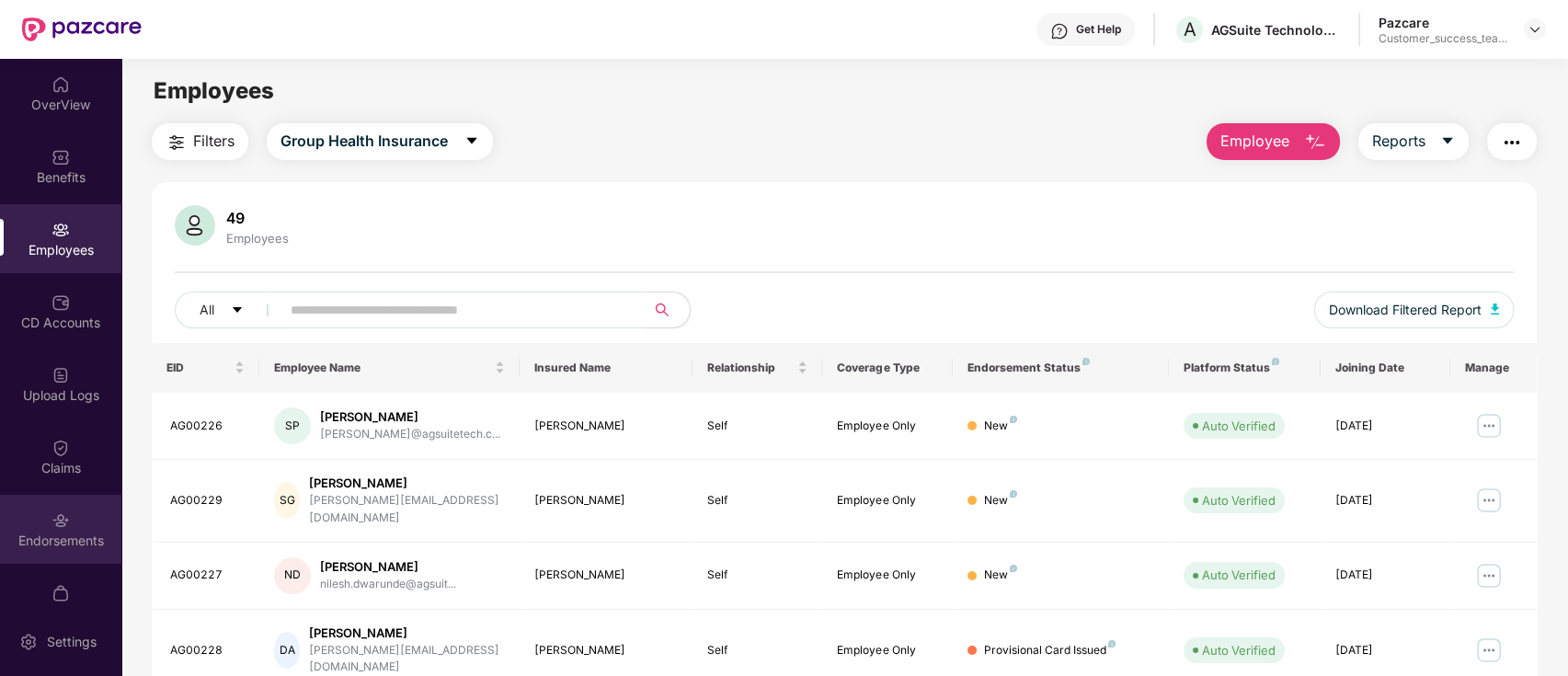
click at [59, 517] on img at bounding box center [60, 520] width 18 height 18
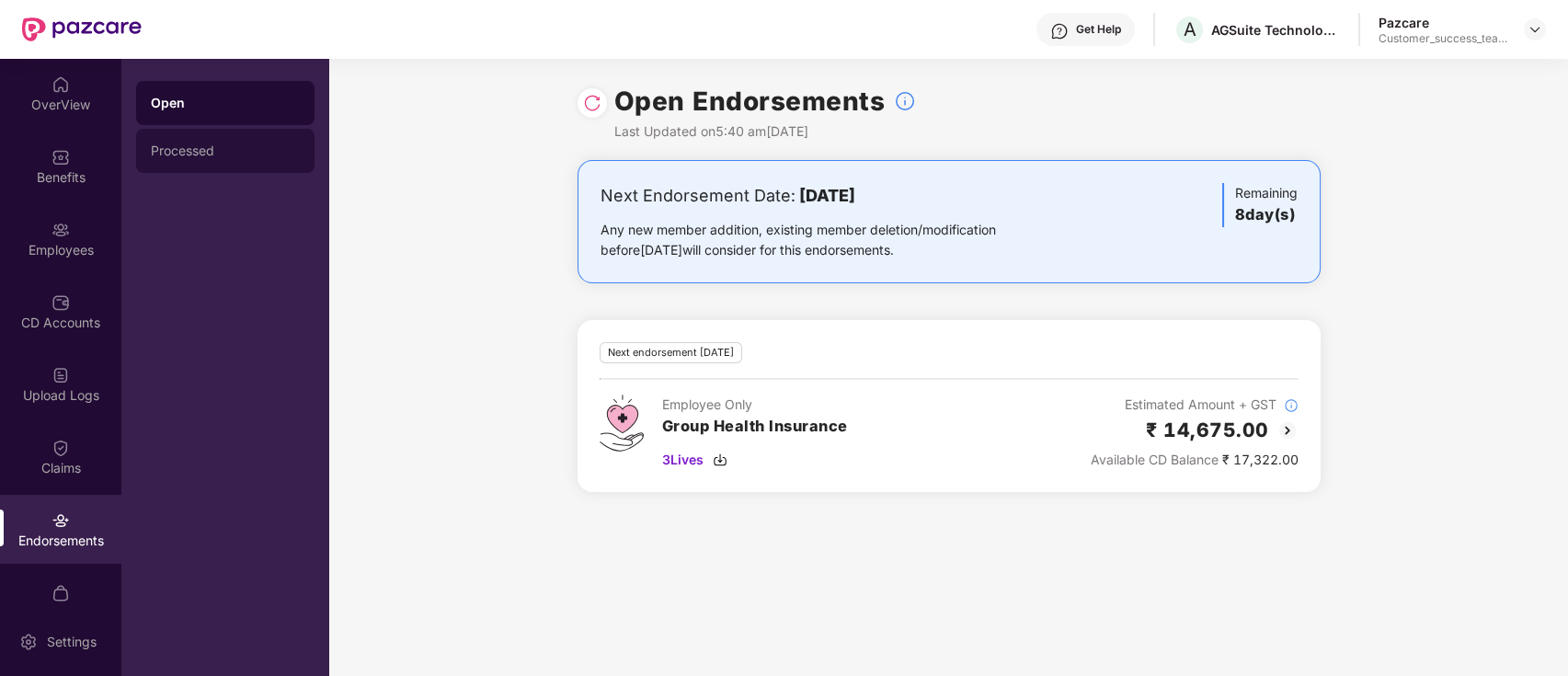
click at [229, 166] on div "Processed" at bounding box center [225, 151] width 178 height 44
